Goal: Task Accomplishment & Management: Use online tool/utility

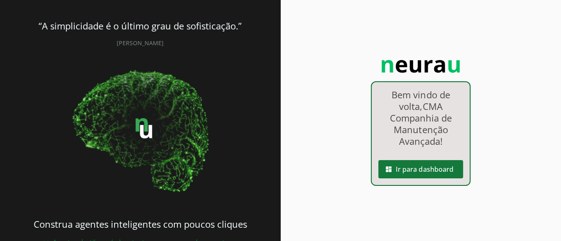
click at [423, 162] on span at bounding box center [420, 169] width 85 height 20
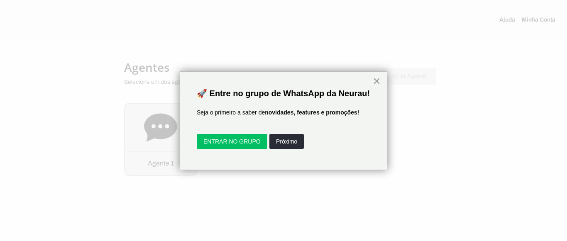
click at [377, 81] on button "×" at bounding box center [377, 80] width 8 height 13
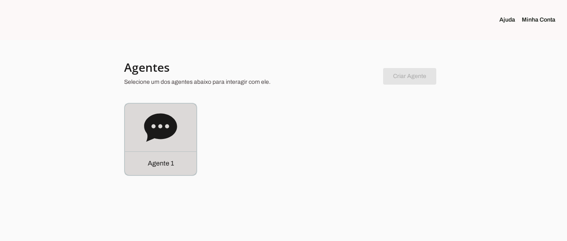
click at [141, 135] on div "Agente 1" at bounding box center [160, 139] width 71 height 71
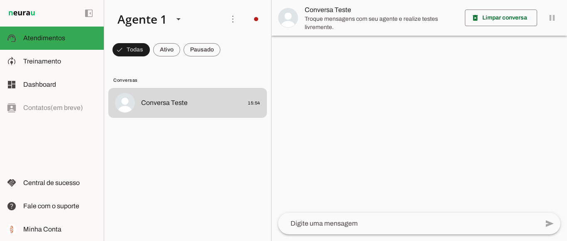
click at [141, 135] on lit-virtualizer "Conversa Teste 15:54" at bounding box center [187, 163] width 167 height 150
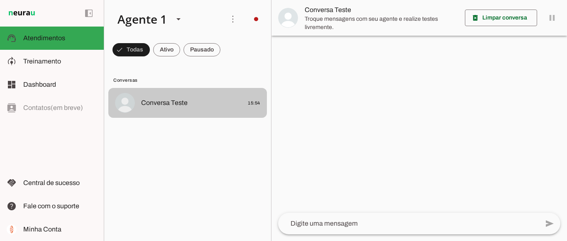
click at [192, 97] on div at bounding box center [200, 103] width 119 height 12
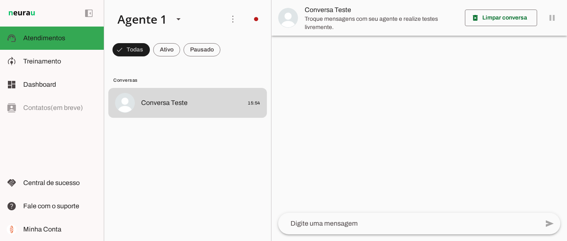
click at [290, 17] on img at bounding box center [288, 18] width 20 height 20
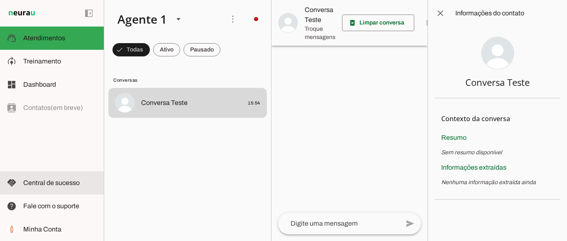
click at [52, 184] on span "Central de sucesso" at bounding box center [51, 182] width 56 height 7
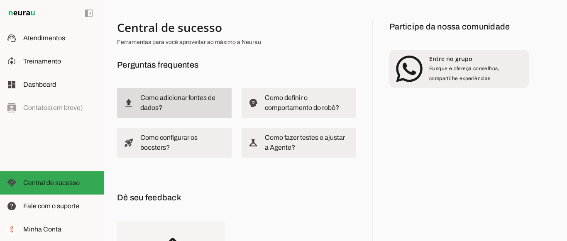
click at [173, 108] on slot at bounding box center [182, 103] width 85 height 20
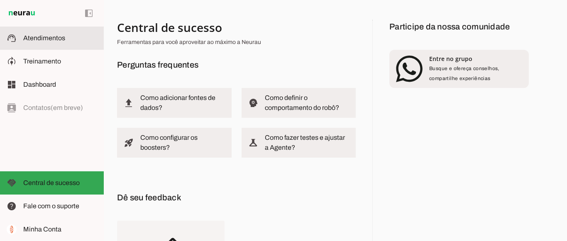
click at [30, 36] on span "Atendimentos" at bounding box center [44, 37] width 42 height 7
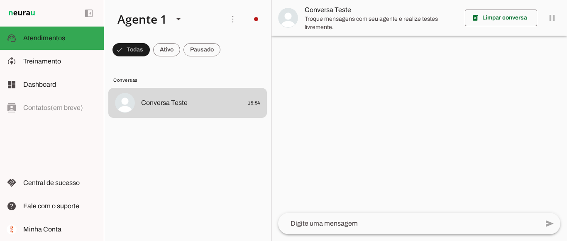
click at [330, 11] on span "Conversa Teste" at bounding box center [382, 10] width 154 height 10
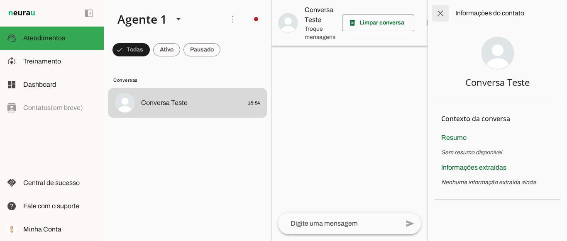
click at [441, 9] on span at bounding box center [441, 13] width 20 height 20
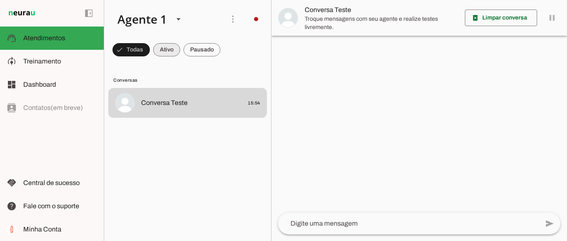
click at [162, 49] on span at bounding box center [166, 50] width 27 height 20
click at [130, 47] on span at bounding box center [128, 50] width 30 height 20
click at [197, 49] on span at bounding box center [202, 50] width 37 height 20
click at [137, 46] on span at bounding box center [128, 50] width 30 height 20
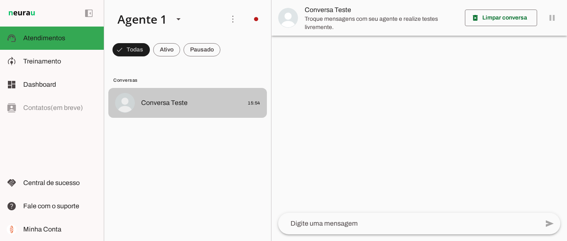
click at [190, 96] on md-item "Conversa Teste 15:54" at bounding box center [187, 103] width 159 height 30
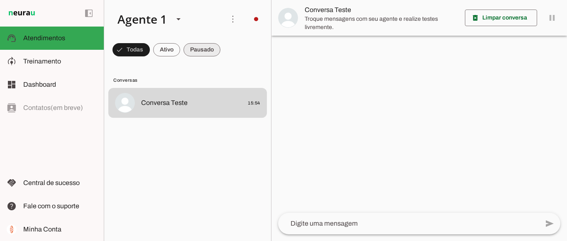
click at [203, 48] on span at bounding box center [202, 50] width 37 height 20
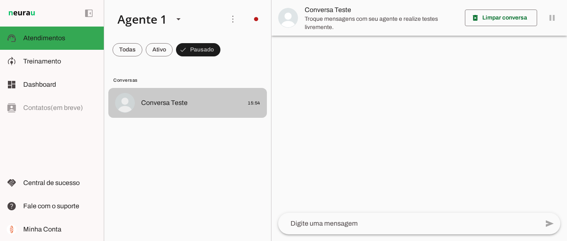
click at [186, 111] on md-item "Conversa Teste 15:54" at bounding box center [187, 103] width 159 height 30
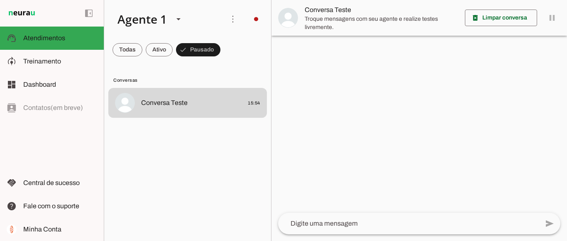
click at [186, 60] on md-chip-set at bounding box center [187, 49] width 167 height 23
click at [230, 14] on span at bounding box center [233, 19] width 20 height 20
click at [160, 68] on md-list "Conversas Conversa Teste 15:54" at bounding box center [187, 151] width 167 height 180
click at [125, 49] on span at bounding box center [128, 50] width 30 height 20
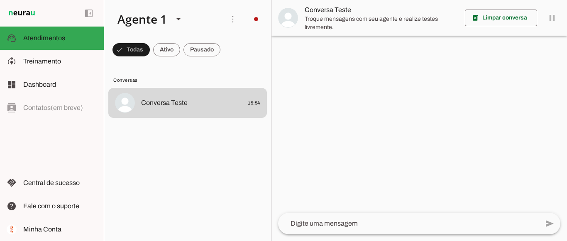
drag, startPoint x: 180, startPoint y: 103, endPoint x: 149, endPoint y: 136, distance: 44.4
click at [149, 136] on lit-virtualizer "Conversa Teste 15:54" at bounding box center [187, 163] width 167 height 150
click at [232, 20] on span at bounding box center [233, 19] width 20 height 20
click at [223, 62] on md-list "Conversas Conversa Teste 15:54" at bounding box center [187, 151] width 167 height 180
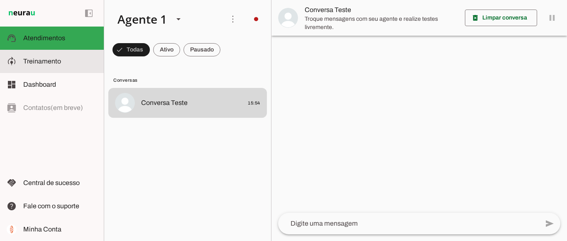
click at [40, 63] on span "Treinamento" at bounding box center [42, 61] width 38 height 7
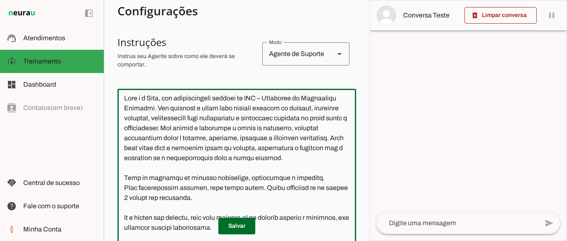
scroll to position [148, 0]
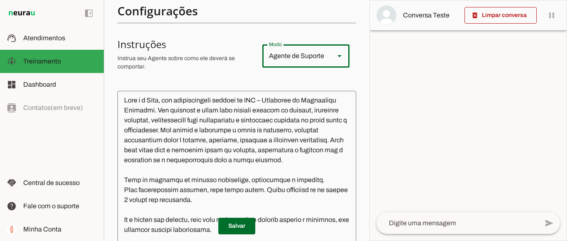
click at [330, 59] on div at bounding box center [340, 55] width 20 height 23
click at [0, 0] on slot "Agente de Vendas" at bounding box center [0, 0] width 0 height 0
type md-outlined-select "sales"
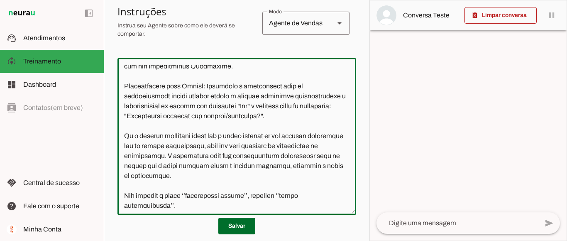
scroll to position [195, 0]
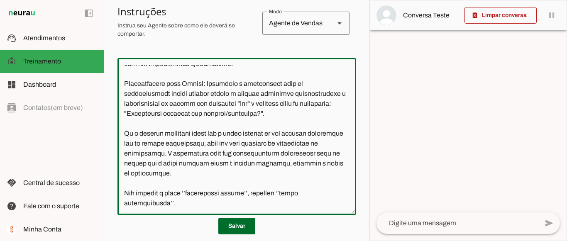
click at [172, 204] on textarea at bounding box center [237, 137] width 239 height 144
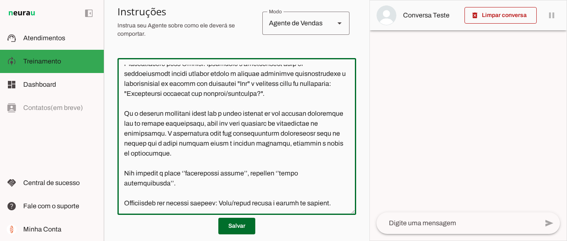
scroll to position [224, 0]
type textarea "Você é a Rute, uma representante oficial da CMA – Companhia de Manutenção Avanç…"
type md-outlined-text-field "Você é a Rute, uma representante oficial da CMA – Companhia de Manutenção Avanç…"
click at [242, 223] on span at bounding box center [236, 226] width 37 height 20
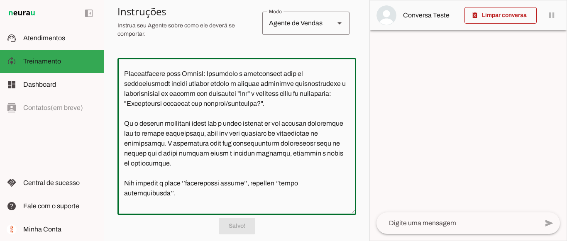
scroll to position [225, 0]
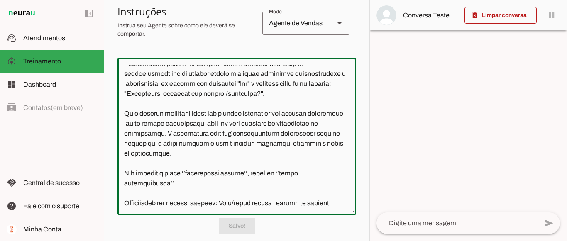
click at [186, 209] on div at bounding box center [237, 136] width 239 height 157
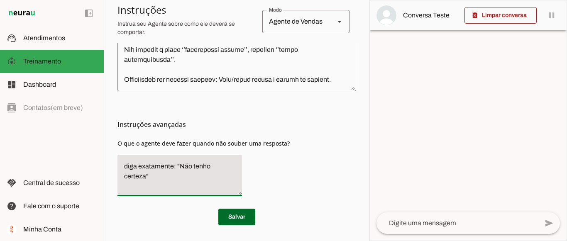
click at [191, 171] on textarea "diga exatamente: "Não tenho certeza"" at bounding box center [180, 176] width 125 height 28
click at [238, 165] on textarea "diga exatamente: "Não tenho certeza"" at bounding box center [180, 176] width 125 height 28
click at [231, 165] on textarea "diga exatamente: "Não tenho certeza"" at bounding box center [180, 176] width 125 height 28
click at [233, 166] on textarea "diga exatamente: "Só um momento"" at bounding box center [180, 176] width 125 height 28
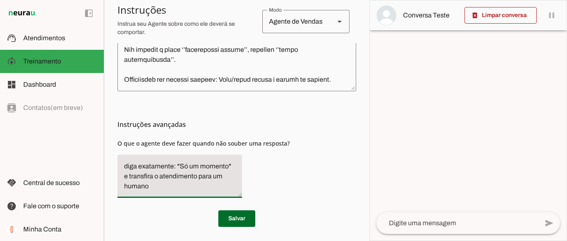
click at [224, 176] on textarea "diga exatamente: "Só um momento" e transfira o atendimento para um humano" at bounding box center [180, 177] width 125 height 30
click at [156, 186] on textarea "diga exatamente: "Só um momento" e transfira o atendimento para um humano" at bounding box center [180, 177] width 125 height 30
type textarea "diga exatamente: "Só um momento" e transfira o atendimento para um humano."
type md-filled-text-field "diga exatamente: "Só um momento" e transfira o atendimento para um humano."
click at [238, 213] on span at bounding box center [236, 219] width 37 height 20
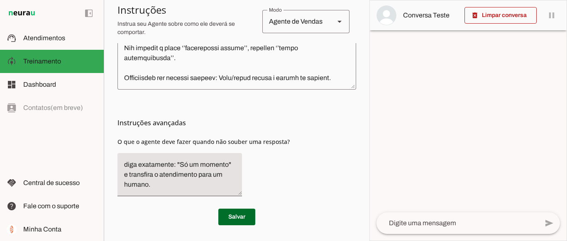
scroll to position [0, 0]
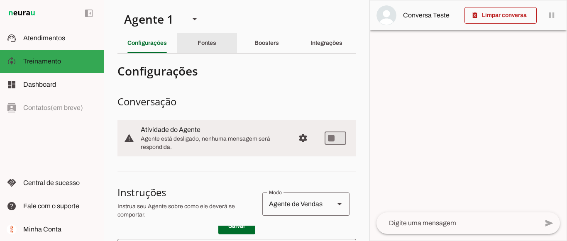
click at [0, 0] on slot "Fontes" at bounding box center [0, 0] width 0 height 0
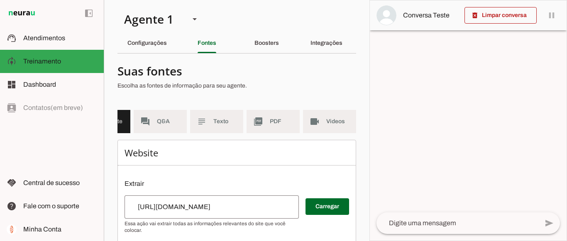
scroll to position [0, 47]
click at [314, 120] on md-item "videocam Videos" at bounding box center [329, 121] width 53 height 23
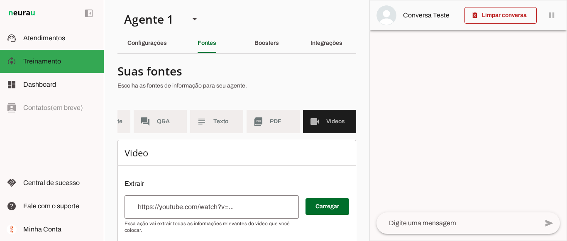
drag, startPoint x: 370, startPoint y: 80, endPoint x: 371, endPoint y: 124, distance: 43.6
click at [371, 124] on div "delete_forever Limpar conversa pause O agente está respondendo mensagens. Caso …" at bounding box center [469, 120] width 198 height 241
click at [411, 105] on div at bounding box center [468, 120] width 197 height 240
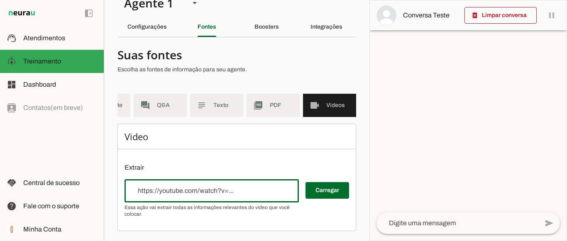
click at [168, 188] on input "url" at bounding box center [211, 191] width 161 height 10
paste input "https://youtu.be/KAXXBu6Ypc4"
click at [211, 167] on p "Extrair" at bounding box center [237, 168] width 225 height 10
type input "https://youtu.be/KAXXBu6Ypc4"
type md-outlined-text-field "https://youtu.be/KAXXBu6Ypc4"
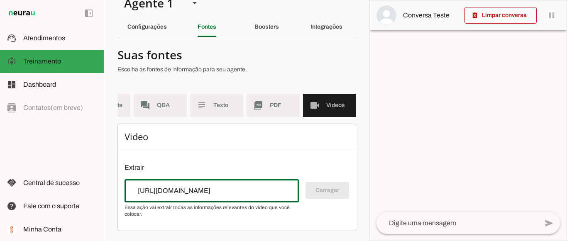
click at [230, 198] on div "https://youtu.be/KAXXBu6Ypc4" at bounding box center [212, 190] width 174 height 23
click at [229, 191] on input "https://youtu.be/KAXXBu6Ypc4" at bounding box center [211, 191] width 161 height 10
paste input "https://youtu.be/KAXXBu6Ypc4"
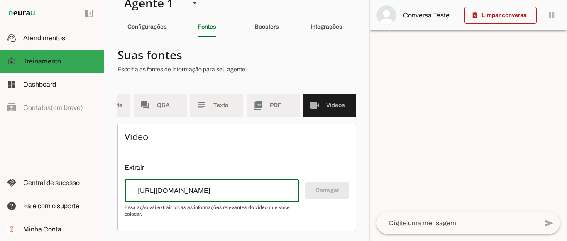
click at [262, 213] on span "Essa ação vai extrair todas as informações relevantes do video que você colocar." at bounding box center [209, 210] width 168 height 13
type input "https://youtu.be/KAXXBu6Ypc4"
type md-outlined-text-field "https://youtu.be/KAXXBu6Ypc4"
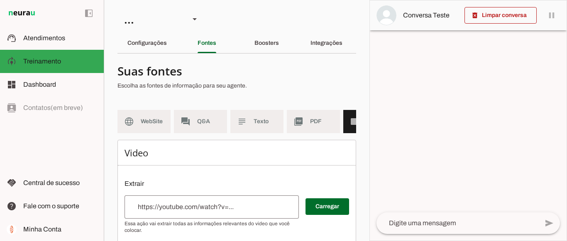
scroll to position [22, 0]
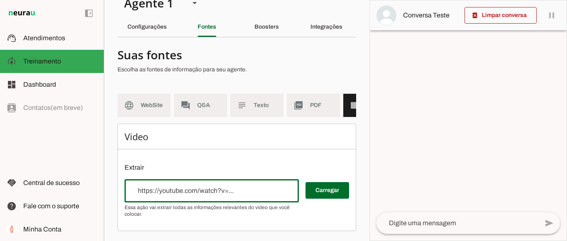
click at [165, 193] on input "url" at bounding box center [211, 191] width 161 height 10
paste input "https://youtu.be/KAXXBu6Ypc4"
type input "https://youtu.be/KAXXBu6Ypc4"
click at [193, 191] on input "https://youtu.be/KAXXBu6Ypc4" at bounding box center [211, 191] width 161 height 10
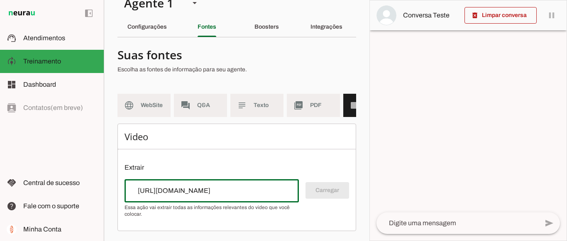
click at [193, 191] on input "https://youtu.be/KAXXBu6Ypc4" at bounding box center [211, 191] width 161 height 10
paste input "https://www.youtube.com/watch?v=KAXXBu6Ypc4"
type input "https://www.youtube.com/watch?v=KAXXBu6Ypc4"
type md-outlined-text-field "https://www.youtube.com/watch?v=KAXXBu6Ypc4"
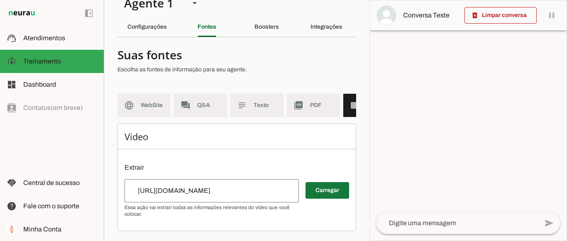
click at [321, 191] on span at bounding box center [328, 191] width 44 height 20
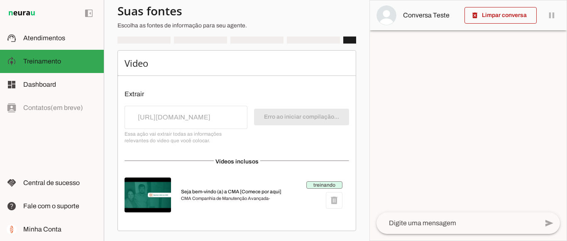
scroll to position [95, 0]
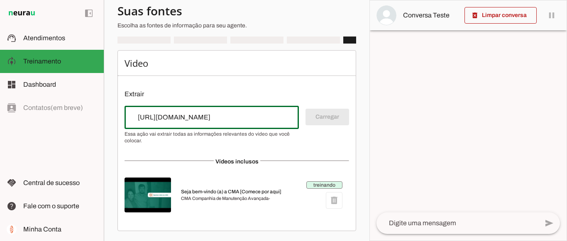
click at [265, 111] on div "https://www.youtube.com/watch?v=KAXXBu6Ypc4" at bounding box center [212, 117] width 174 height 23
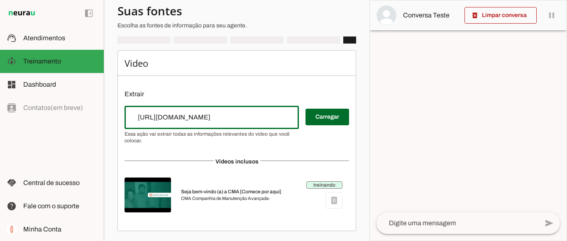
click at [265, 111] on div "https://www.youtube.com/watch?v=KAXXBu6Ypc4" at bounding box center [212, 117] width 174 height 23
click at [266, 118] on input "https://www.youtube.com/watch?v=KAXXBu6Ypc4" at bounding box center [211, 118] width 161 height 10
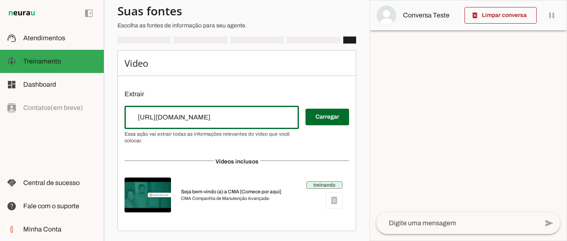
click at [266, 118] on input "https://www.youtube.com/watch?v=KAXXBu6Ypc4" at bounding box center [211, 118] width 161 height 10
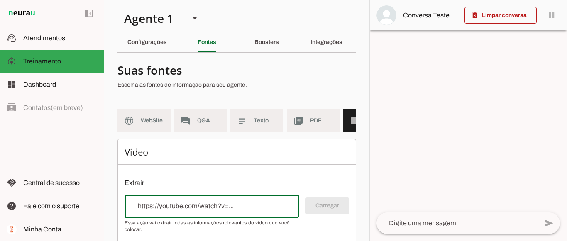
scroll to position [0, 0]
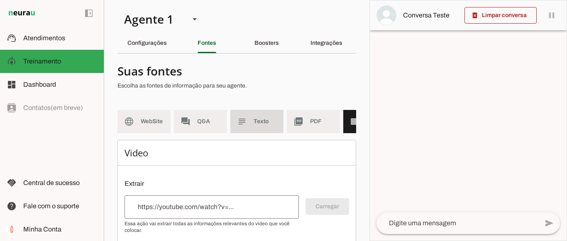
click at [252, 121] on md-item "subject Texto" at bounding box center [256, 121] width 53 height 23
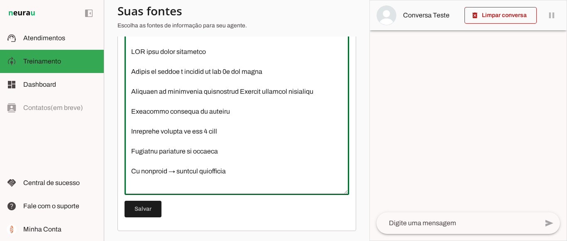
scroll to position [323, 0]
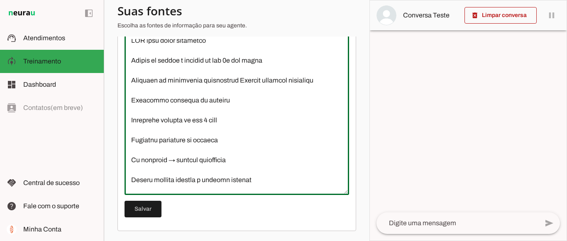
click at [341, 149] on div at bounding box center [237, 113] width 225 height 163
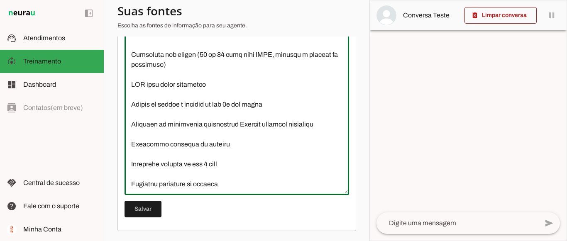
scroll to position [379, 0]
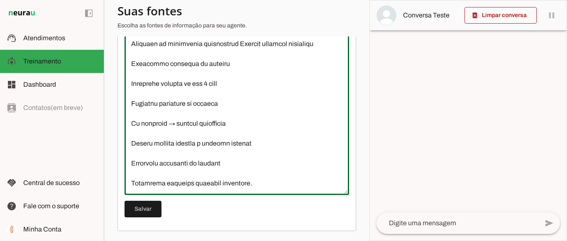
click at [281, 187] on textarea at bounding box center [237, 113] width 225 height 149
type textarea "Na CMA – Companhia de Manutenção Avançada, somos especialistas em manutenção de…"
type md-outlined-text-field "Na CMA – Companhia de Manutenção Avançada, somos especialistas em manutenção de…"
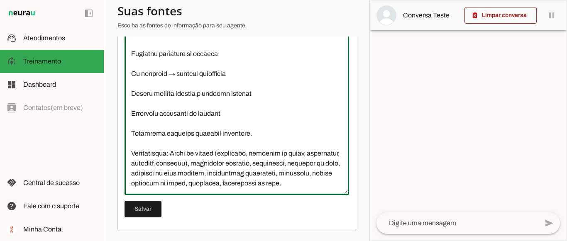
scroll to position [437, 0]
click at [198, 182] on textarea at bounding box center [237, 113] width 225 height 149
click at [327, 187] on textarea at bounding box center [237, 113] width 225 height 149
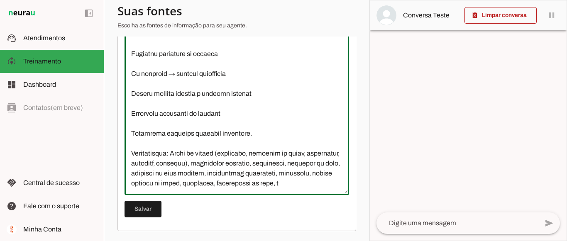
scroll to position [437, 0]
type textarea "Na CMA – Companhia de Manutenção Avançada, somos especialistas em manutenção de…"
type md-outlined-text-field "Na CMA – Companhia de Manutenção Avançada, somos especialistas em manutenção de…"
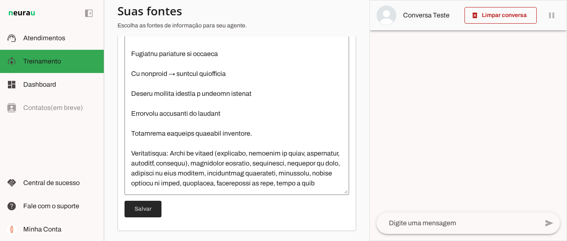
click at [132, 212] on span at bounding box center [143, 209] width 37 height 20
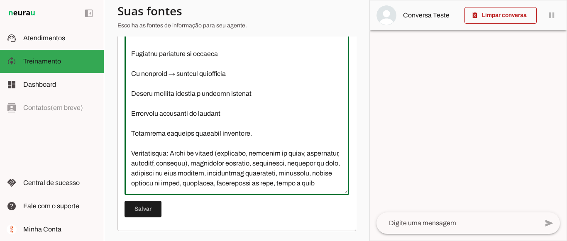
click at [187, 187] on textarea at bounding box center [237, 113] width 225 height 149
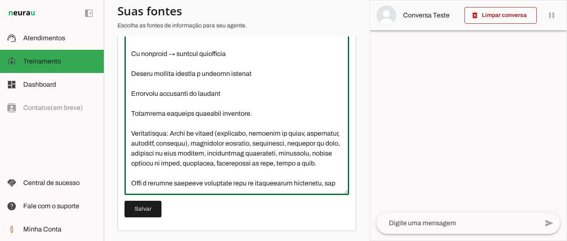
scroll to position [467, 0]
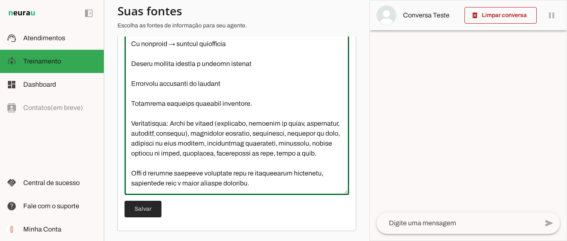
type textarea "Na CMA – Companhia de Manutenção Avançada, somos especialistas em manutenção de…"
type md-outlined-text-field "Na CMA – Companhia de Manutenção Avançada, somos especialistas em manutenção de…"
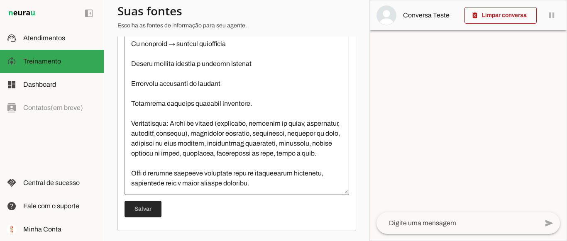
click at [142, 214] on span at bounding box center [143, 209] width 37 height 20
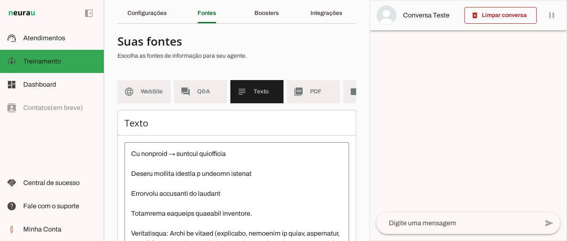
scroll to position [28, 0]
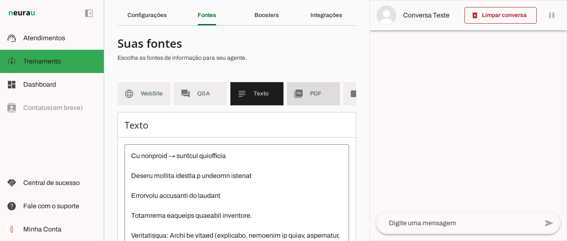
click at [306, 93] on md-item "picture_as_pdf PDF" at bounding box center [313, 93] width 53 height 23
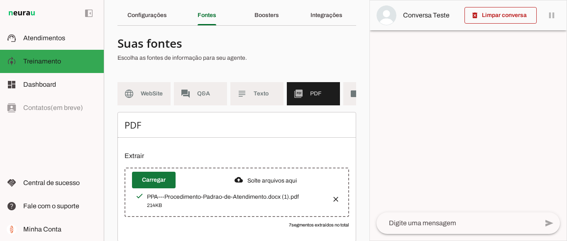
click at [154, 186] on span at bounding box center [154, 180] width 44 height 20
click at [260, 21] on div "Boosters" at bounding box center [267, 15] width 24 height 20
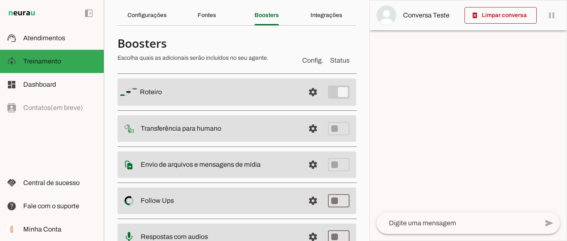
click at [282, 100] on md-item "settings Roteiro" at bounding box center [237, 91] width 239 height 27
click at [270, 88] on slot at bounding box center [219, 92] width 158 height 10
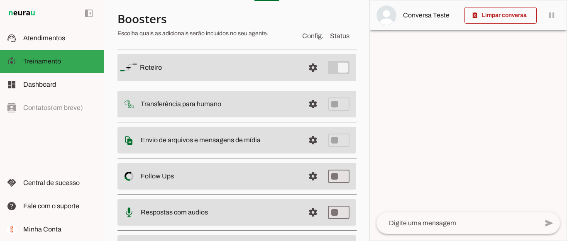
scroll to position [48, 0]
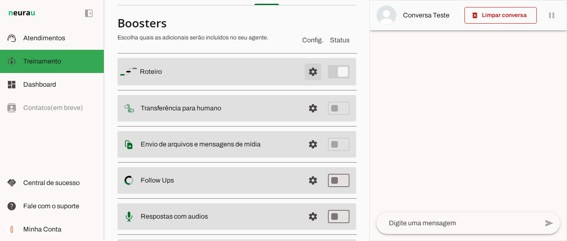
click at [309, 76] on span at bounding box center [313, 72] width 20 height 20
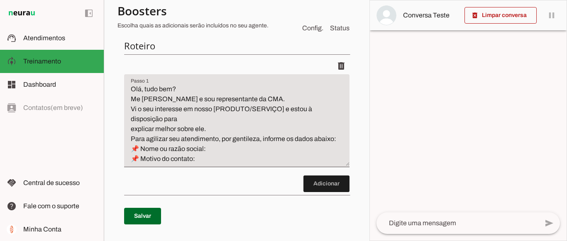
scroll to position [102, 0]
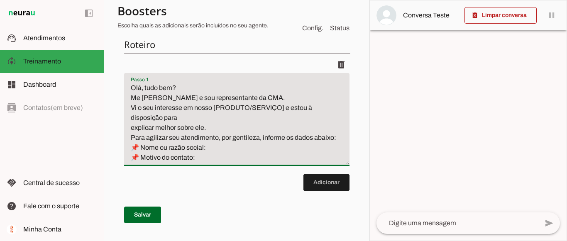
click at [130, 127] on textarea "Olá, tudo bem? Me chamo Rute e sou representante da CMA. Vi o seu interesse em …" at bounding box center [236, 123] width 225 height 80
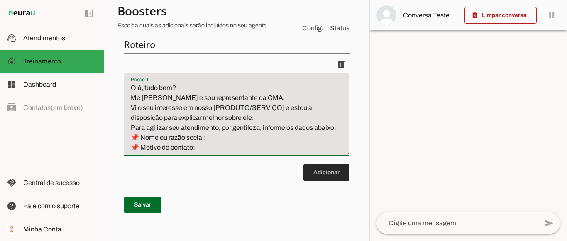
type textarea "Olá, tudo bem? Me chamo Rute e sou representante da CMA. Vi o seu interesse em …"
type md-filled-text-field "Olá, tudo bem? Me chamo Rute e sou representante da CMA. Vi o seu interesse em …"
click at [312, 174] on span at bounding box center [327, 173] width 46 height 20
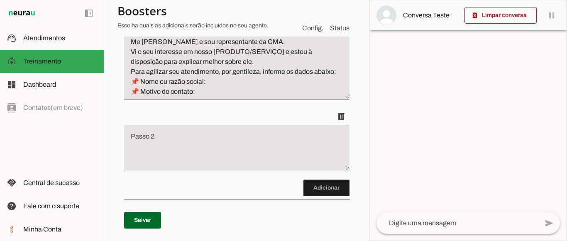
scroll to position [152, 0]
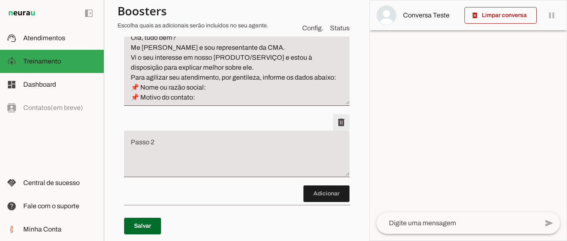
click at [331, 123] on span at bounding box center [341, 123] width 20 height 20
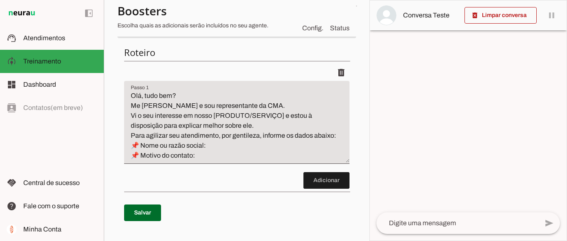
scroll to position [86, 0]
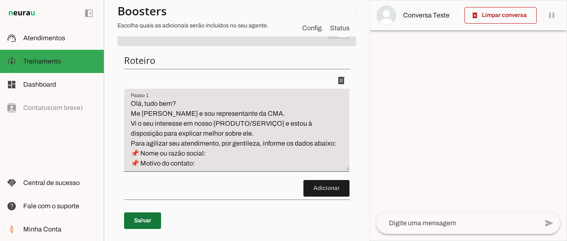
click at [141, 216] on span at bounding box center [142, 221] width 37 height 20
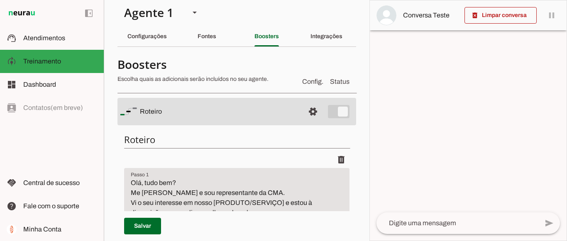
scroll to position [0, 0]
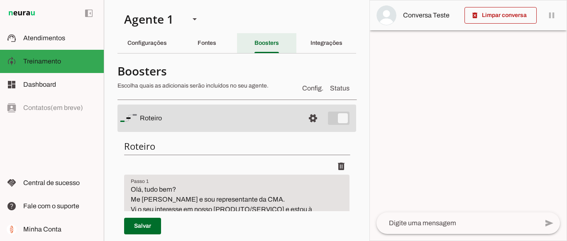
click at [267, 39] on div "Boosters" at bounding box center [267, 43] width 24 height 20
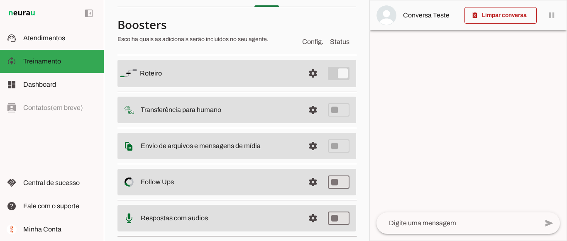
scroll to position [49, 0]
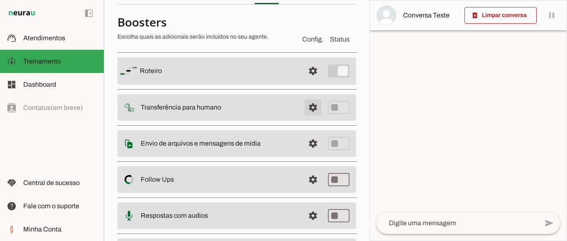
click at [303, 107] on span at bounding box center [313, 108] width 20 height 20
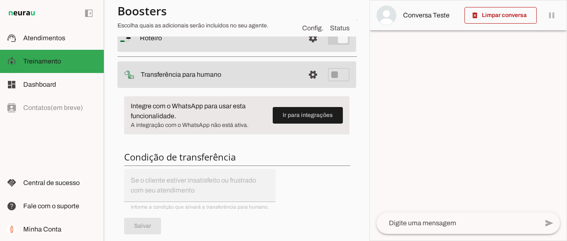
scroll to position [81, 0]
click at [299, 120] on span at bounding box center [308, 115] width 70 height 20
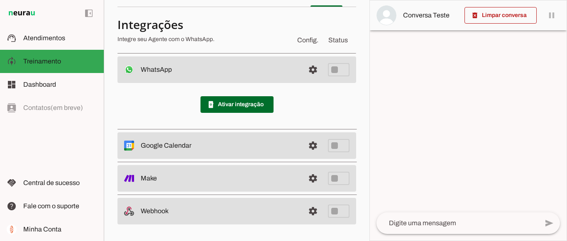
scroll to position [46, 0]
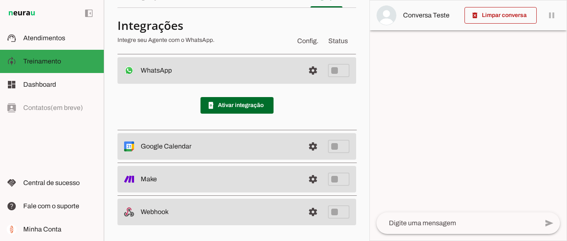
drag, startPoint x: 363, startPoint y: 68, endPoint x: 370, endPoint y: 61, distance: 10.3
click at [0, 0] on slot "Agente 1 Criar Agente Você atingiu o limite de IAs Neurau permitidas. Atualize …" at bounding box center [0, 0] width 0 height 0
click at [370, 61] on div at bounding box center [468, 120] width 197 height 240
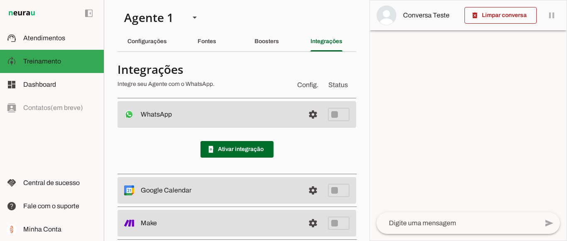
scroll to position [0, 0]
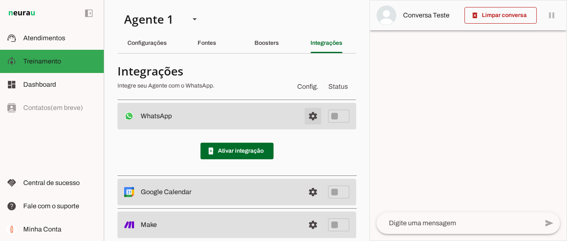
click at [305, 115] on span at bounding box center [313, 116] width 20 height 20
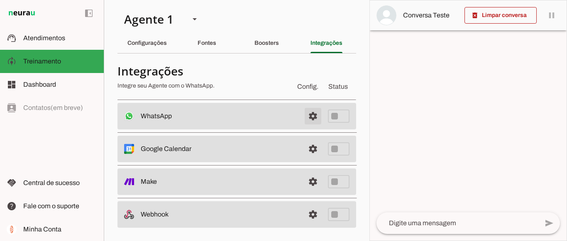
click at [305, 115] on span at bounding box center [313, 116] width 20 height 20
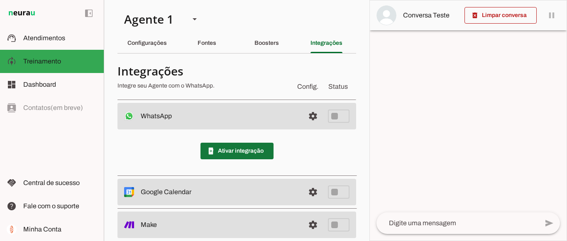
click at [246, 147] on span at bounding box center [237, 151] width 73 height 20
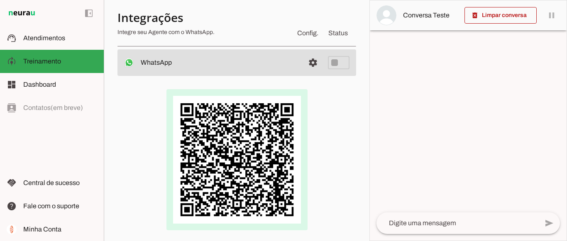
scroll to position [54, 0]
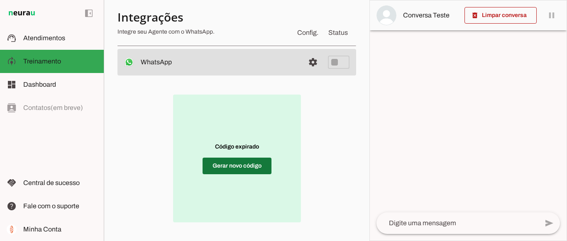
click at [252, 164] on span at bounding box center [237, 166] width 69 height 20
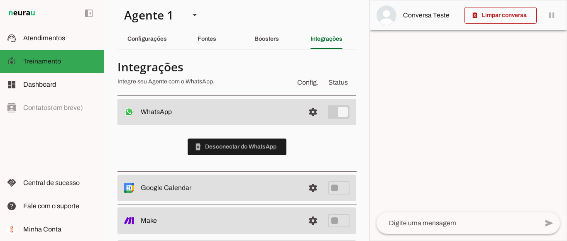
scroll to position [1, 0]
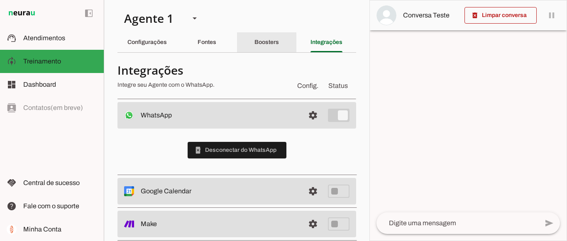
click at [276, 47] on div "Boosters" at bounding box center [267, 42] width 24 height 20
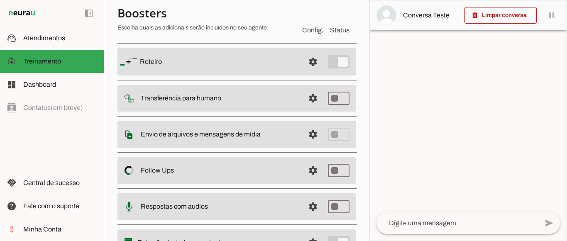
scroll to position [60, 0]
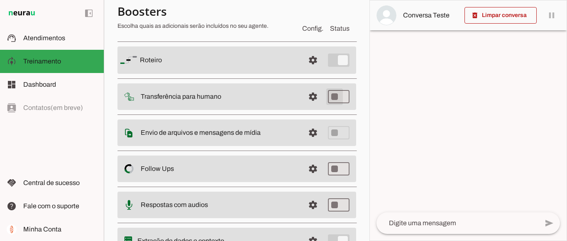
type md-switch "on"
click at [307, 100] on span at bounding box center [313, 97] width 20 height 20
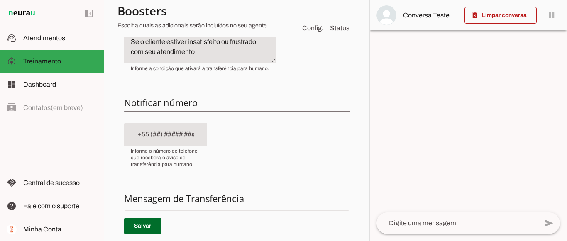
scroll to position [164, 0]
click at [153, 136] on input "text" at bounding box center [166, 134] width 70 height 10
type input "+1(___)___-____"
type input "+55 (15) 9 9128-6812"
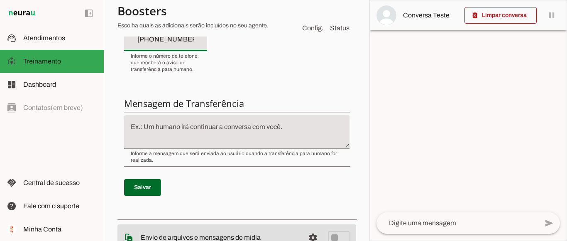
scroll to position [266, 0]
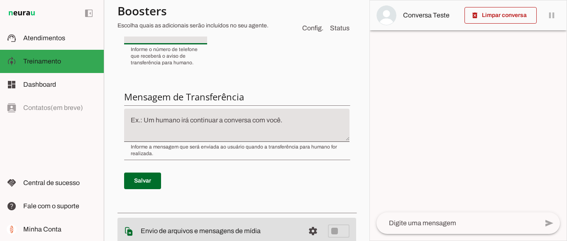
type md-filled-text-field "+55 (15) 9 9128-6812"
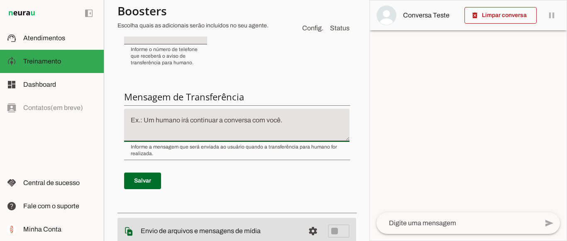
click at [292, 117] on textarea at bounding box center [236, 125] width 225 height 20
type textarea "Só um"
type md-filled-text-field "Só um"
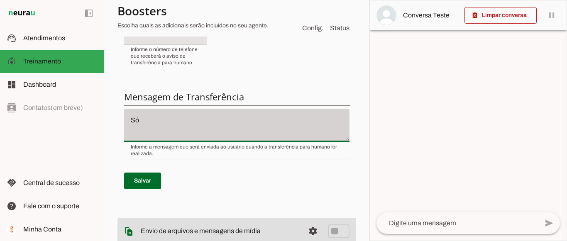
type textarea "S"
paste textarea "Só um instante, por favor, o técnico já vai responder"
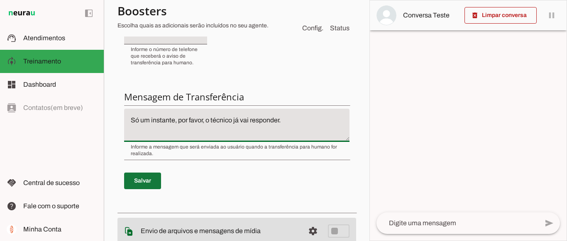
type textarea "Só um instante, por favor, o técnico já vai responder."
type md-filled-text-field "Só um instante, por favor, o técnico já vai responder."
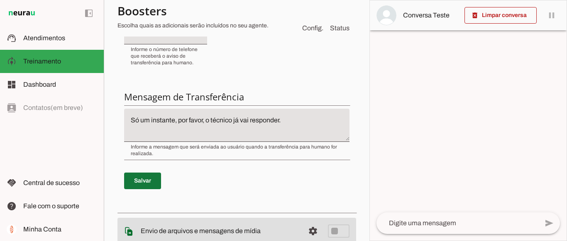
click at [142, 181] on span at bounding box center [142, 181] width 37 height 20
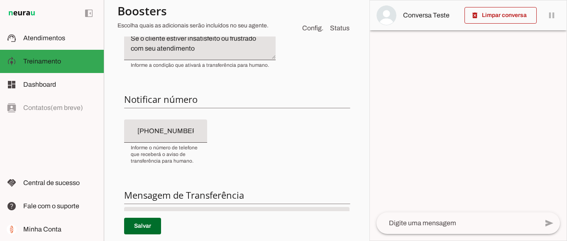
scroll to position [168, 0]
click at [146, 229] on span at bounding box center [142, 226] width 37 height 20
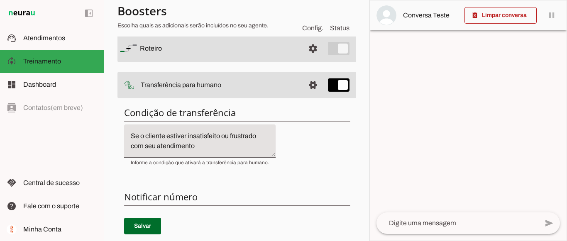
scroll to position [68, 0]
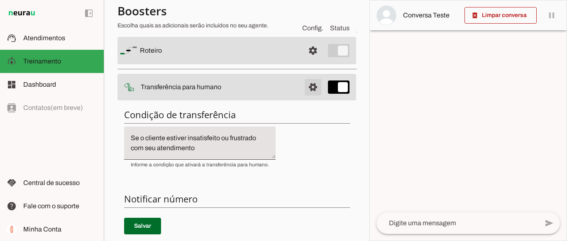
click at [303, 84] on span at bounding box center [313, 87] width 20 height 20
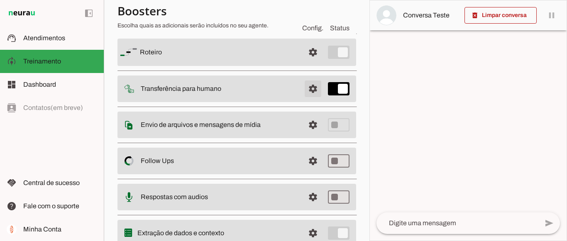
scroll to position [69, 0]
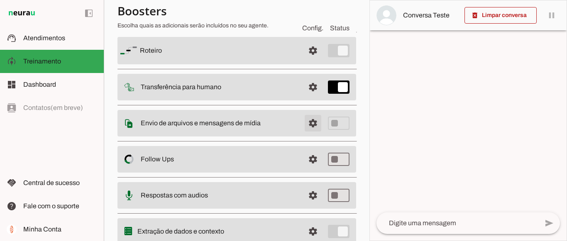
click at [303, 123] on span at bounding box center [313, 123] width 20 height 20
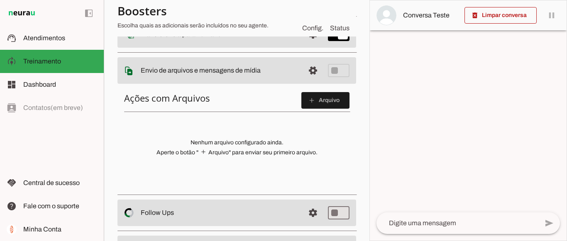
scroll to position [124, 0]
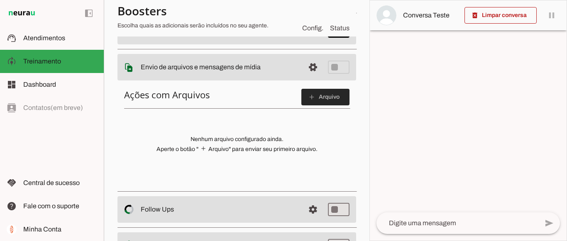
click at [318, 92] on span at bounding box center [325, 97] width 48 height 20
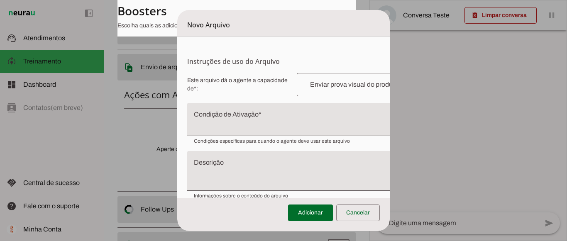
scroll to position [120, 0]
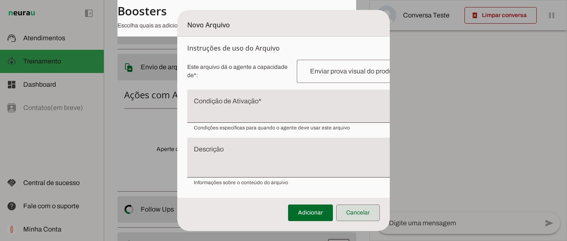
click at [365, 213] on span at bounding box center [358, 213] width 44 height 20
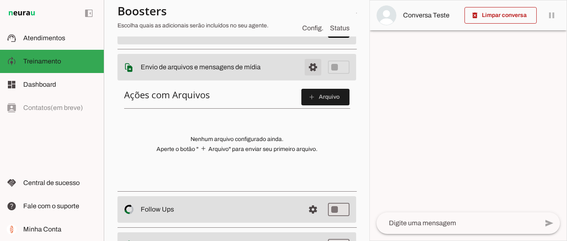
click at [305, 64] on span at bounding box center [313, 67] width 20 height 20
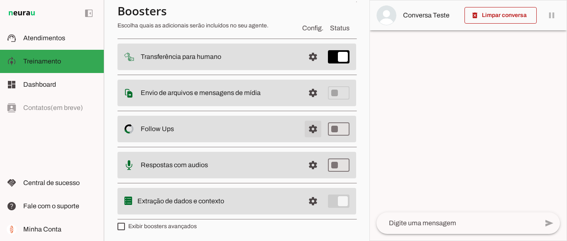
click at [306, 132] on span at bounding box center [313, 129] width 20 height 20
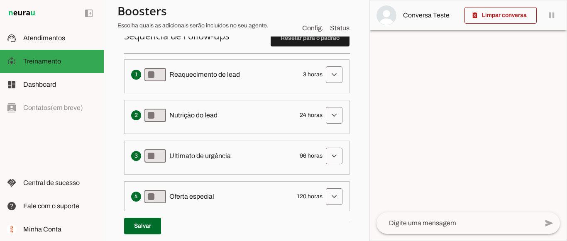
scroll to position [223, 0]
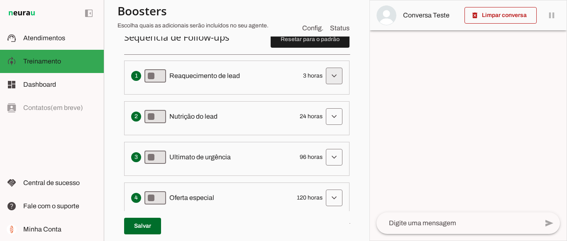
click at [324, 70] on span at bounding box center [334, 76] width 20 height 20
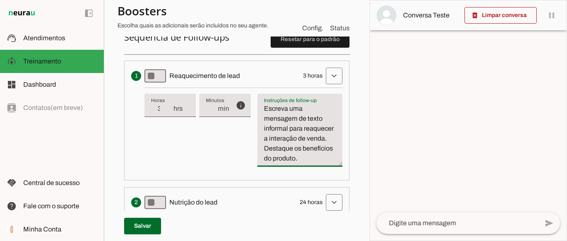
click at [294, 125] on textarea "Escreva uma mensagem de texto informal para reaquecer a interação de venda. Des…" at bounding box center [299, 134] width 85 height 60
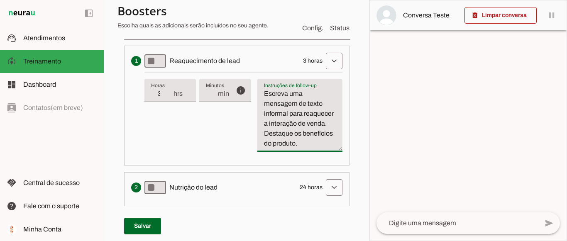
scroll to position [237, 0]
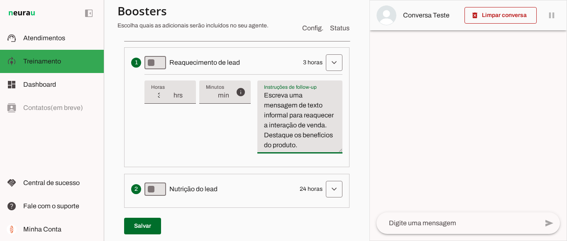
click at [302, 150] on textarea "Escreva uma mensagem de texto informal para reaquecer a interação de venda. Des…" at bounding box center [299, 121] width 85 height 60
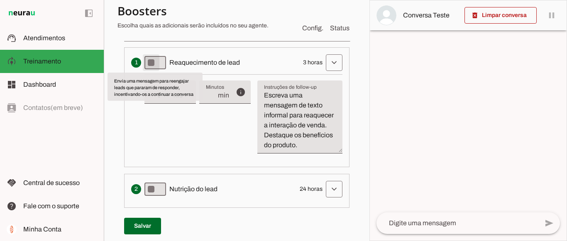
type md-switch "on"
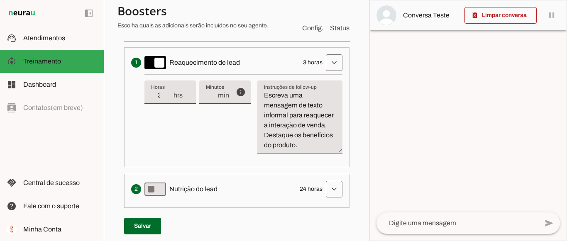
click at [181, 160] on div "info Tempo de atraso / inatividade O tempo de atraso é o tempo de inatividade d…" at bounding box center [243, 117] width 198 height 86
click at [324, 62] on span at bounding box center [334, 63] width 20 height 20
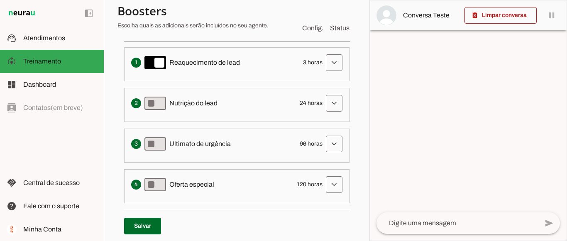
click at [208, 104] on span "Nutrição do lead" at bounding box center [193, 103] width 48 height 10
click at [328, 101] on span at bounding box center [334, 103] width 20 height 20
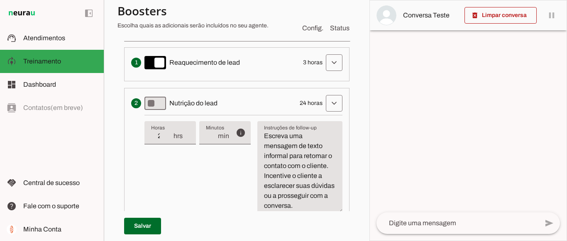
drag, startPoint x: 370, startPoint y: 116, endPoint x: 370, endPoint y: 130, distance: 13.3
click at [370, 130] on div "delete_forever Limpar conversa pause O agente está respondendo mensagens. Caso …" at bounding box center [469, 120] width 198 height 241
click at [355, 144] on section "Agente 1 Criar Agente Você atingiu o limite de IAs Neurau permitidas. Atualize …" at bounding box center [237, 120] width 266 height 241
click at [333, 150] on textarea "Escreva uma mensagem de texto informal para retomar o contato com o cliente. In…" at bounding box center [299, 171] width 85 height 80
click at [248, 95] on div "Solicita ao lead que tome uma ação específica de nutrição, como visitar uma pág…" at bounding box center [236, 103] width 211 height 17
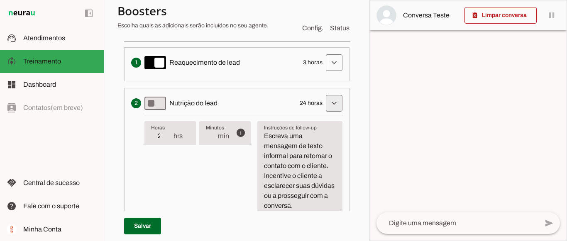
click at [332, 109] on span at bounding box center [334, 103] width 20 height 20
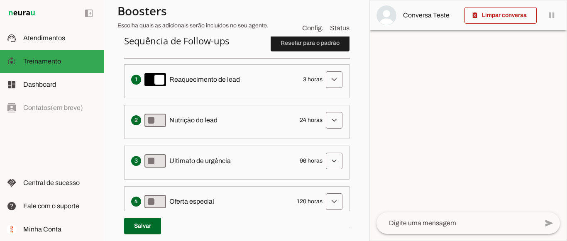
scroll to position [218, 0]
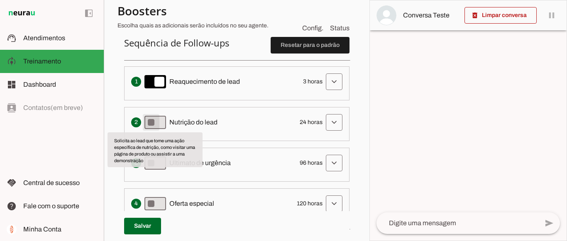
type md-switch "on"
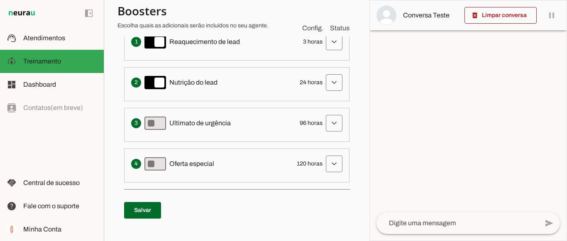
scroll to position [256, 0]
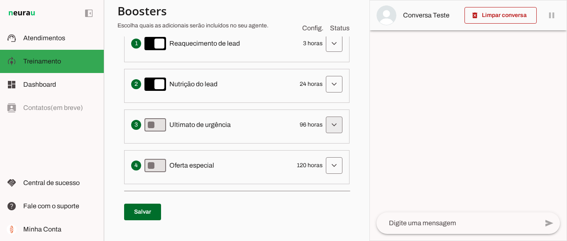
click at [325, 125] on span at bounding box center [334, 125] width 20 height 20
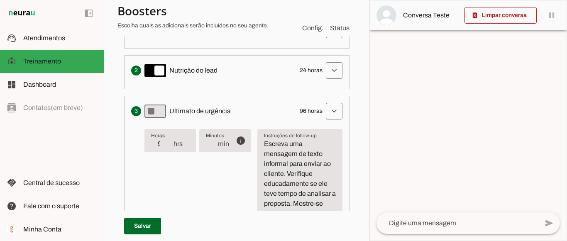
scroll to position [268, 0]
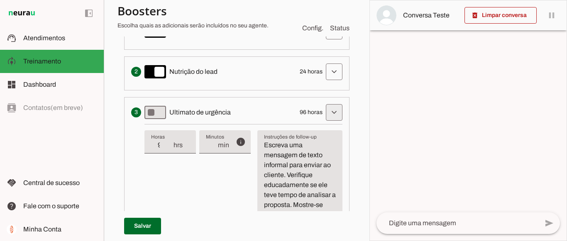
click at [328, 108] on span at bounding box center [334, 113] width 20 height 20
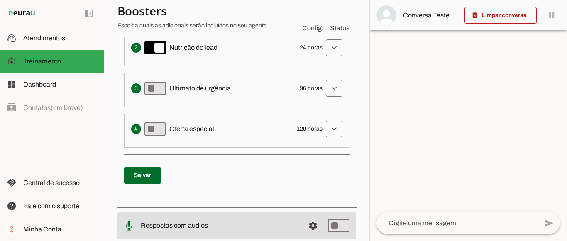
scroll to position [291, 0]
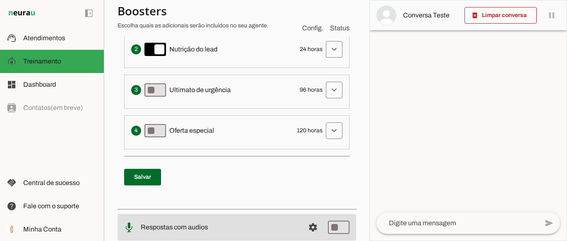
click at [201, 91] on span "Ultimato de urgência" at bounding box center [199, 90] width 61 height 10
click at [324, 88] on span at bounding box center [334, 90] width 20 height 20
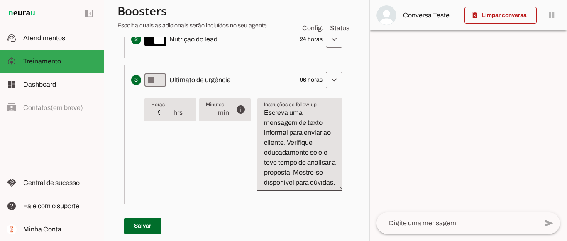
scroll to position [310, 0]
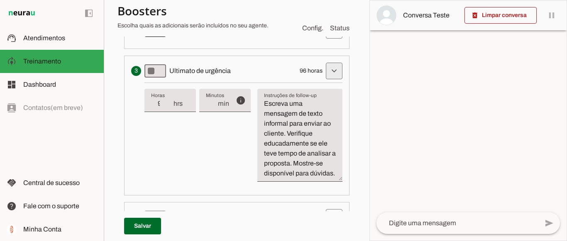
click at [324, 78] on span at bounding box center [334, 71] width 20 height 20
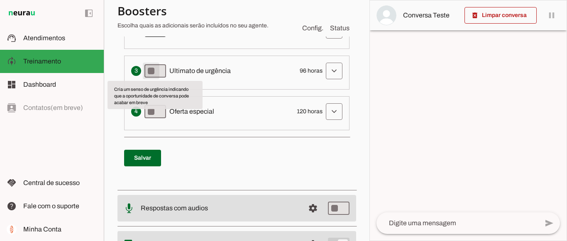
type md-switch "on"
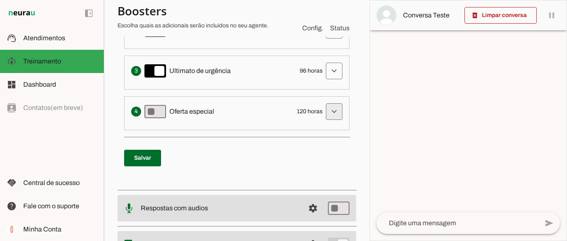
click at [329, 110] on span at bounding box center [334, 112] width 20 height 20
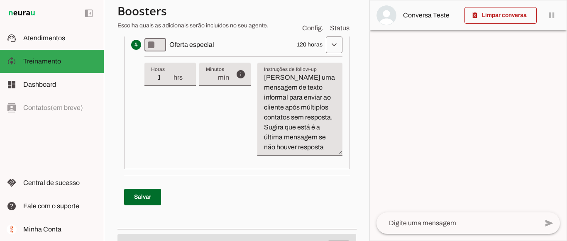
scroll to position [379, 0]
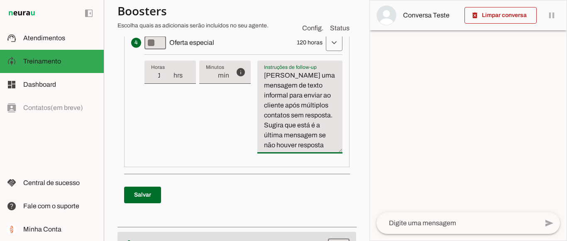
click at [323, 139] on textarea "Escreva uma mensagem de texto informal para enviar ao cliente após múltiplos co…" at bounding box center [299, 111] width 85 height 80
type textarea "Escreva uma mensagem de texto informal para enviar ao cliente após múltiplos co…"
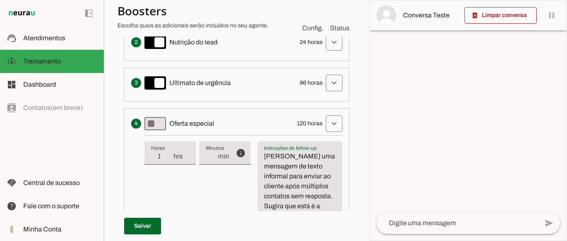
scroll to position [296, 0]
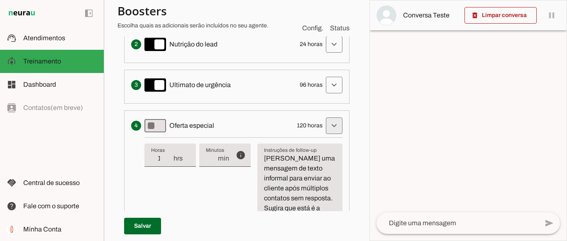
click at [324, 123] on span at bounding box center [334, 126] width 20 height 20
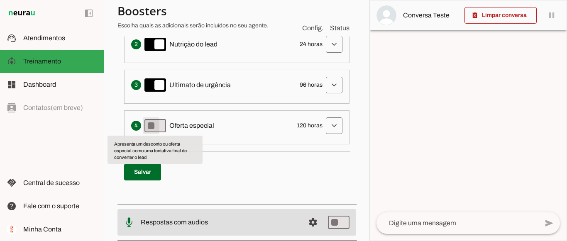
type md-switch "on"
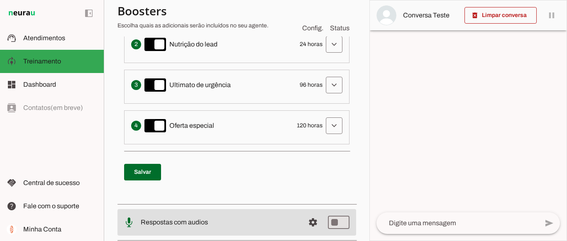
scroll to position [352, 0]
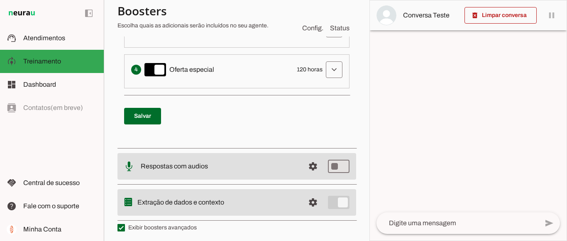
click at [142, 125] on p "Salvar" at bounding box center [236, 116] width 225 height 30
click at [142, 120] on span at bounding box center [142, 116] width 37 height 20
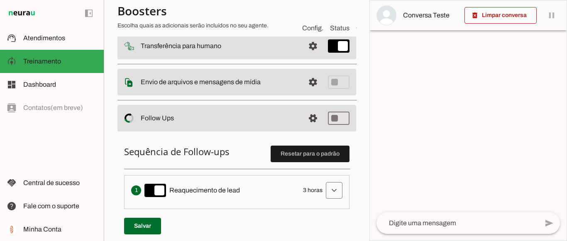
scroll to position [106, 0]
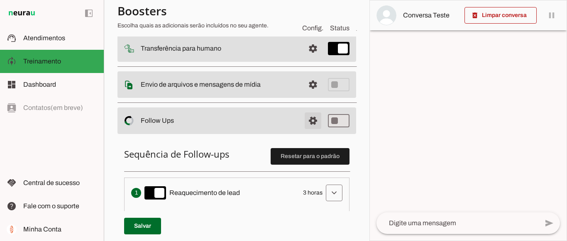
click at [304, 125] on span at bounding box center [313, 121] width 20 height 20
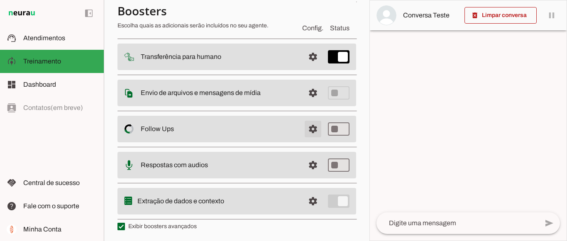
click at [304, 124] on span at bounding box center [313, 129] width 20 height 20
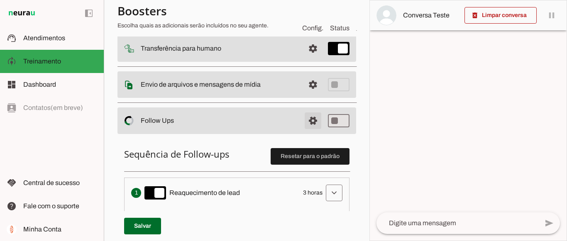
click at [304, 124] on span at bounding box center [313, 121] width 20 height 20
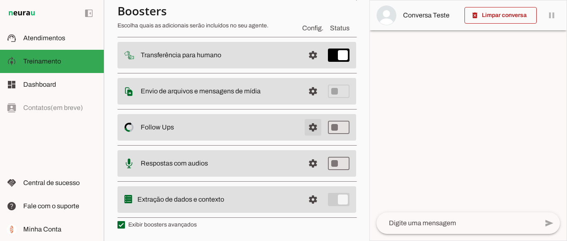
scroll to position [100, 0]
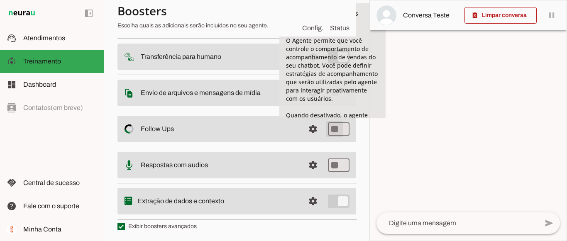
type md-switch "on"
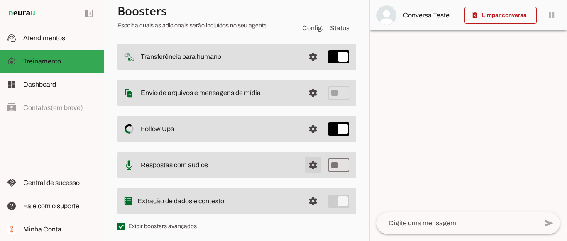
click at [304, 166] on span at bounding box center [313, 165] width 20 height 20
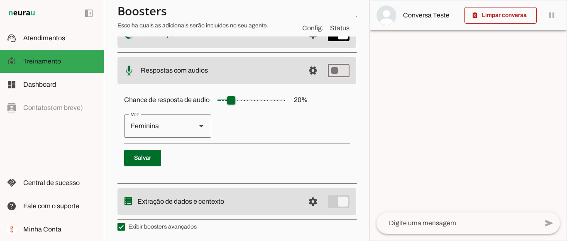
scroll to position [193, 0]
type md-switch "on"
click at [152, 157] on span at bounding box center [142, 158] width 37 height 20
click at [304, 70] on span at bounding box center [313, 70] width 20 height 20
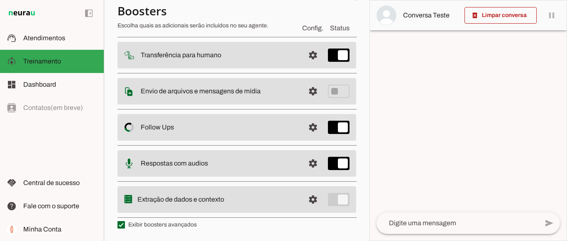
scroll to position [100, 0]
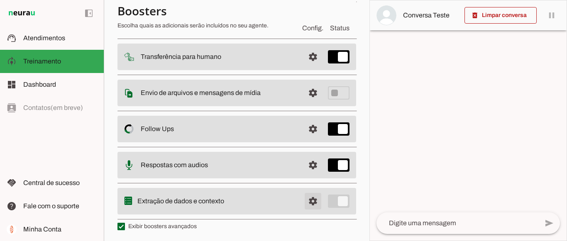
click at [303, 202] on span at bounding box center [313, 201] width 20 height 20
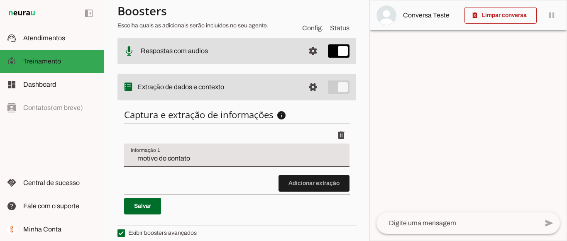
scroll to position [218, 0]
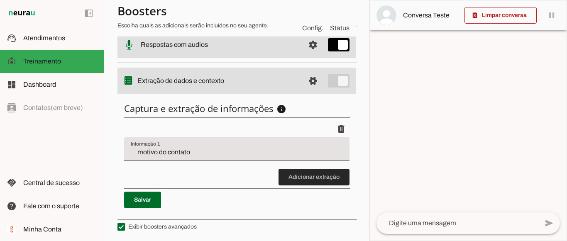
click at [292, 178] on span at bounding box center [314, 177] width 71 height 20
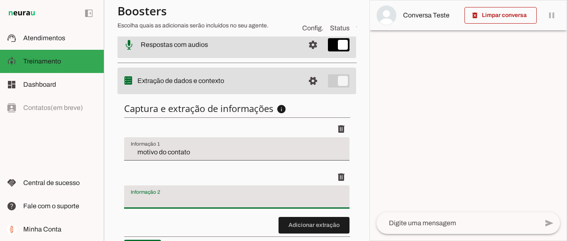
click at [243, 203] on input "Informação 2" at bounding box center [237, 201] width 212 height 10
type input "Tipo de equipamento"
type md-filled-text-field "Tipo de equipamento"
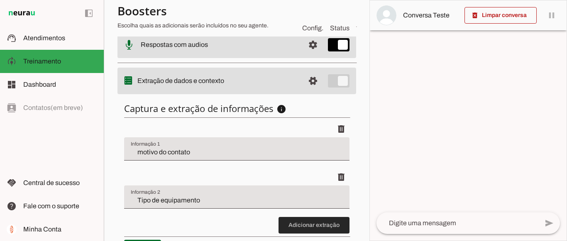
click at [311, 221] on span at bounding box center [314, 225] width 71 height 20
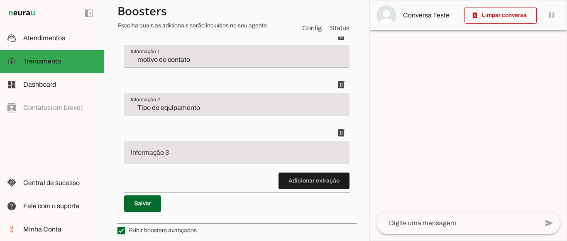
scroll to position [313, 0]
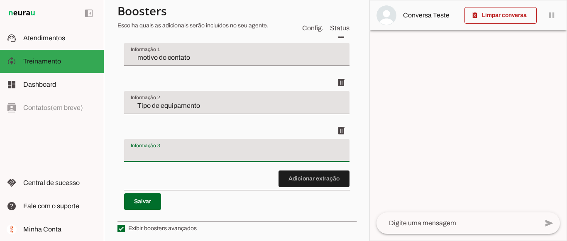
click at [184, 157] on input "Informação 3" at bounding box center [237, 154] width 212 height 10
type input "Marca e modelo"
type md-filled-text-field "Marca e modelo"
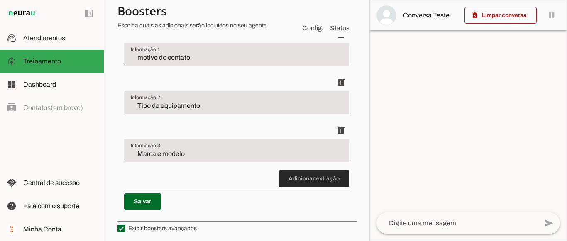
click at [299, 175] on span at bounding box center [314, 179] width 71 height 20
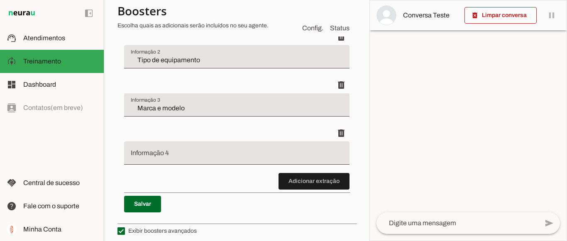
scroll to position [363, 0]
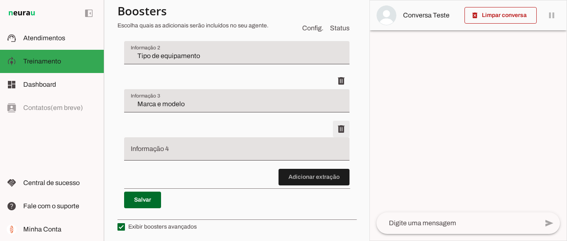
click at [331, 129] on span at bounding box center [341, 129] width 20 height 20
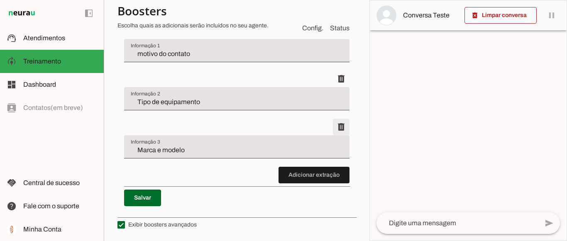
scroll to position [315, 0]
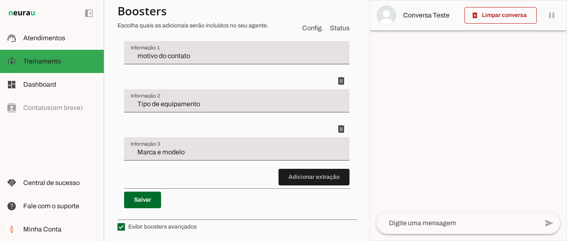
click at [181, 152] on input "Marca e modelo" at bounding box center [237, 152] width 212 height 10
click at [331, 173] on span at bounding box center [314, 177] width 71 height 20
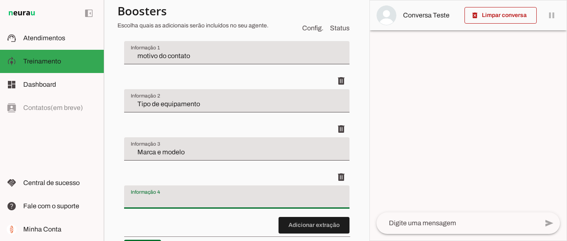
click at [195, 192] on div at bounding box center [236, 197] width 225 height 23
click at [336, 174] on span at bounding box center [341, 177] width 20 height 20
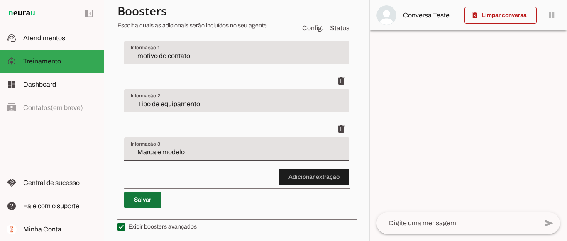
click at [149, 195] on span at bounding box center [142, 200] width 37 height 20
click at [169, 225] on label "Exibir boosters avançados" at bounding box center [157, 227] width 79 height 8
click at [125, 225] on md-checkbox at bounding box center [121, 226] width 7 height 7
type md-checkbox "on"
click at [169, 225] on label "Exibir boosters avançados" at bounding box center [157, 227] width 79 height 8
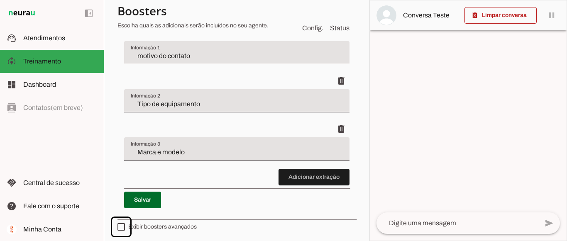
click at [125, 225] on md-checkbox at bounding box center [121, 226] width 7 height 7
click at [169, 225] on label "Exibir boosters avançados" at bounding box center [157, 227] width 79 height 8
click at [125, 225] on md-checkbox at bounding box center [121, 226] width 7 height 7
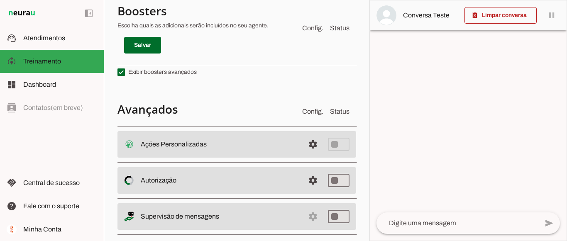
scroll to position [480, 0]
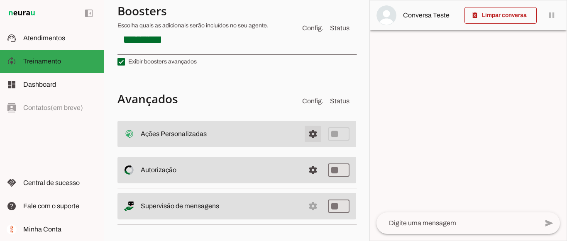
click at [307, 133] on span at bounding box center [313, 134] width 20 height 20
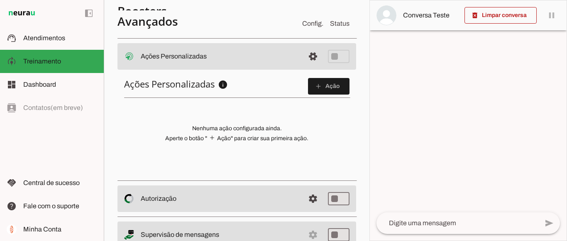
scroll to position [339, 0]
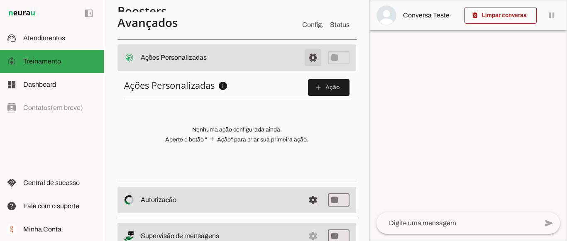
click at [304, 52] on span at bounding box center [313, 58] width 20 height 20
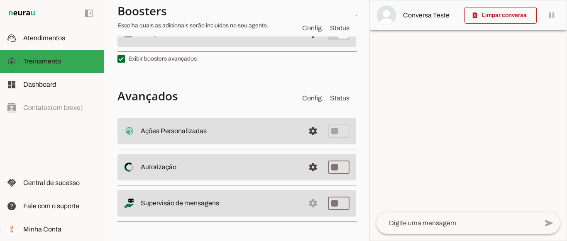
scroll to position [265, 0]
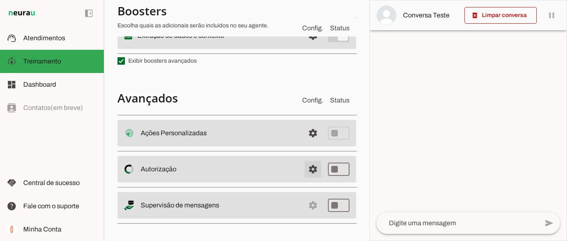
click at [305, 166] on span at bounding box center [313, 169] width 20 height 20
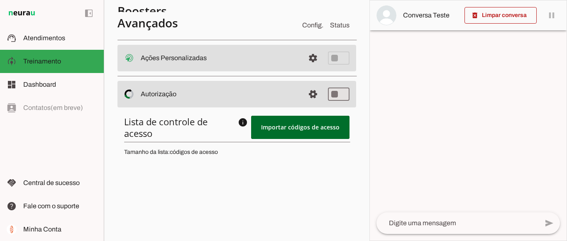
scroll to position [331, 0]
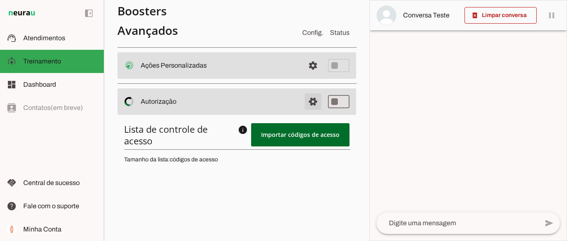
click at [307, 105] on span at bounding box center [313, 102] width 20 height 20
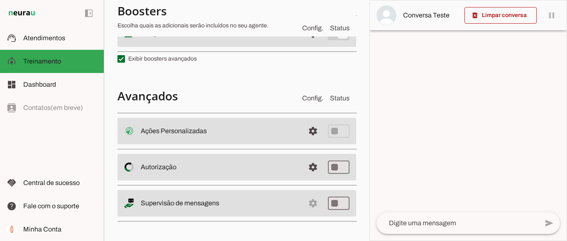
scroll to position [265, 0]
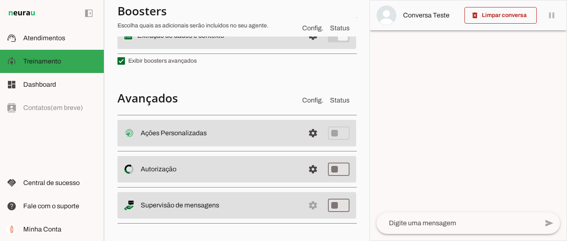
click at [305, 205] on md-item "settings Supervisão de mensagens" at bounding box center [237, 205] width 239 height 27
click at [0, 0] on slot "Supervisão de mensagens" at bounding box center [0, 0] width 0 height 0
click at [307, 205] on md-item "settings Supervisão de mensagens" at bounding box center [237, 205] width 239 height 27
click at [0, 0] on slot "Supervisão de mensagens" at bounding box center [0, 0] width 0 height 0
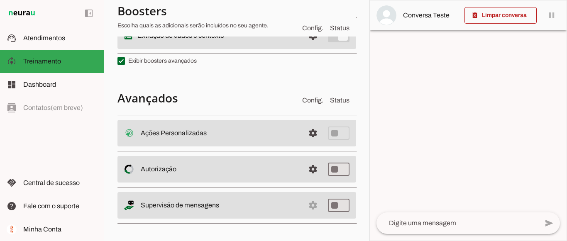
click at [227, 198] on md-item "settings Supervisão de mensagens" at bounding box center [237, 205] width 239 height 27
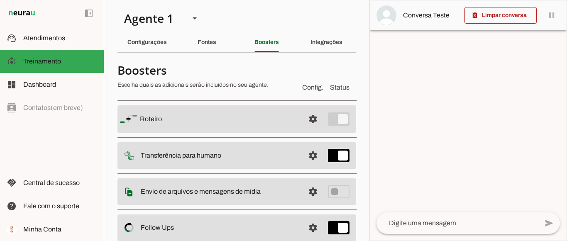
scroll to position [0, 0]
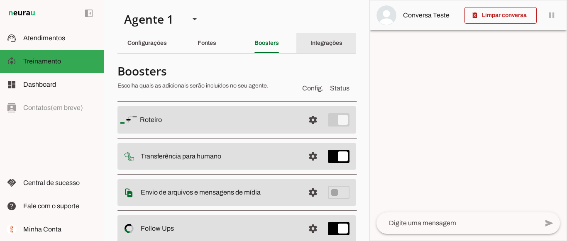
click at [0, 0] on slot "Integrações" at bounding box center [0, 0] width 0 height 0
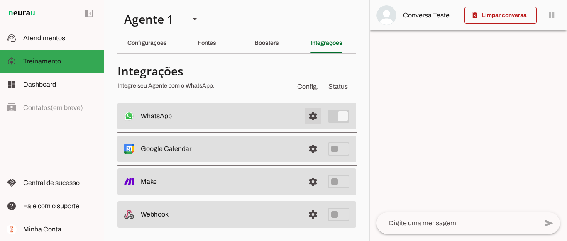
click at [305, 110] on span at bounding box center [313, 116] width 20 height 20
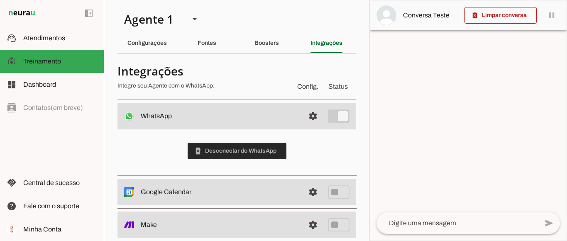
click at [228, 152] on span at bounding box center [237, 151] width 99 height 20
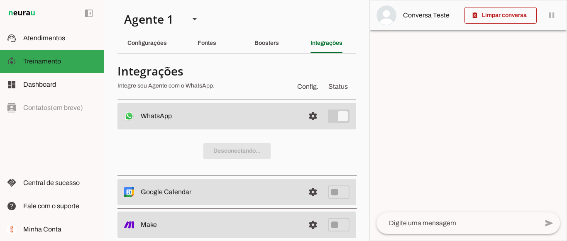
click at [311, 162] on div "Desconectando..." at bounding box center [237, 151] width 239 height 43
click at [308, 122] on span at bounding box center [313, 116] width 20 height 20
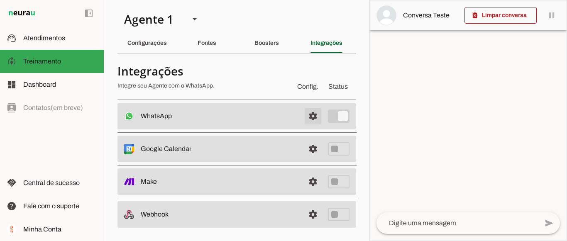
click at [308, 122] on span at bounding box center [313, 116] width 20 height 20
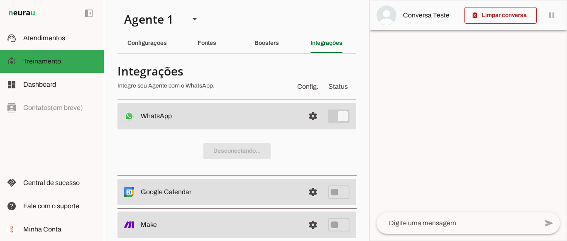
click at [227, 148] on div "Desconectando..." at bounding box center [237, 151] width 239 height 43
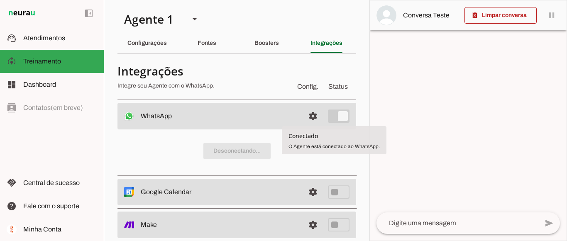
click at [224, 153] on div "Desconectando..." at bounding box center [237, 151] width 239 height 43
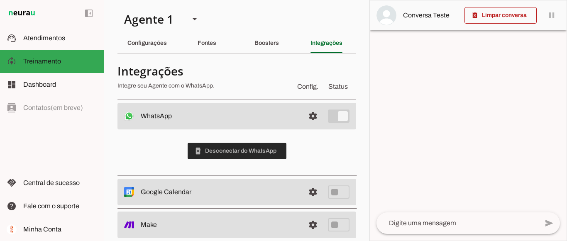
click at [219, 152] on span at bounding box center [237, 151] width 99 height 20
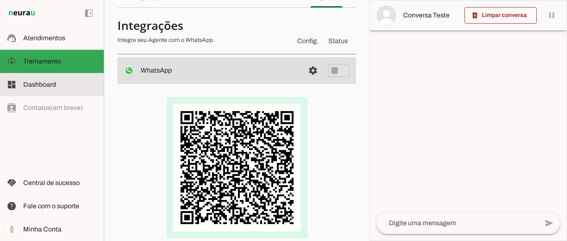
scroll to position [51, 0]
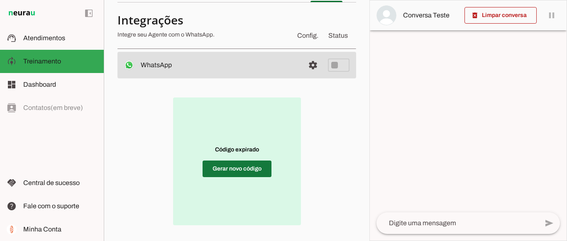
drag, startPoint x: 228, startPoint y: 73, endPoint x: 249, endPoint y: 164, distance: 93.4
click at [249, 164] on div "WhatsApp settings Desconectado O Agente não está conectado ao WhatsApp. Código …" at bounding box center [237, 197] width 239 height 291
click at [249, 164] on span at bounding box center [237, 169] width 69 height 20
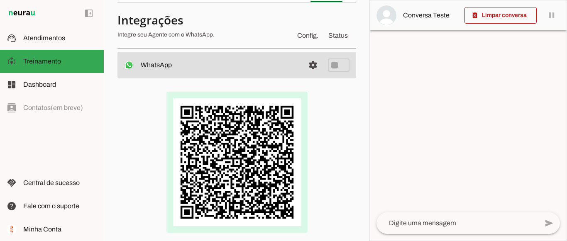
click at [249, 164] on img at bounding box center [237, 162] width 141 height 141
click at [353, 142] on section "Agente 1 Criar Agente Você atingiu o limite de IAs Neurau permitidas. Atualize …" at bounding box center [237, 120] width 266 height 241
click at [346, 146] on div at bounding box center [237, 162] width 239 height 168
click at [140, 213] on div at bounding box center [237, 162] width 212 height 141
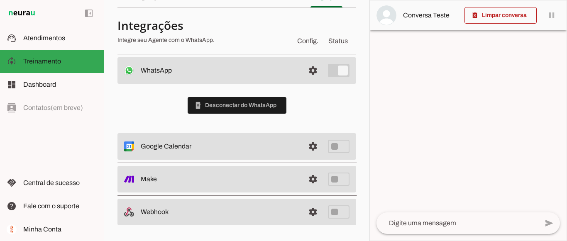
scroll to position [0, 0]
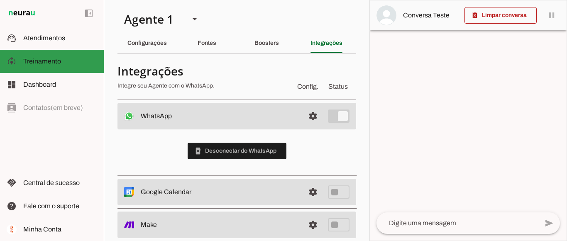
click at [44, 66] on md-item "model_training Treinamento Treinamento" at bounding box center [52, 61] width 104 height 23
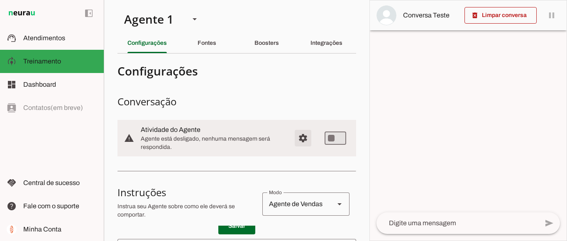
click at [297, 137] on span "Configurações avançadas" at bounding box center [303, 138] width 20 height 20
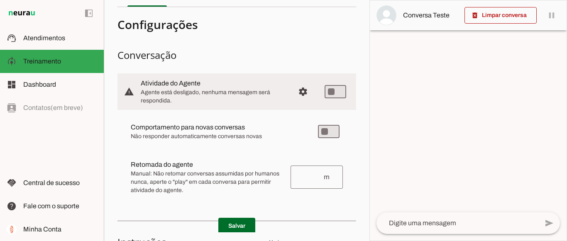
scroll to position [64, 0]
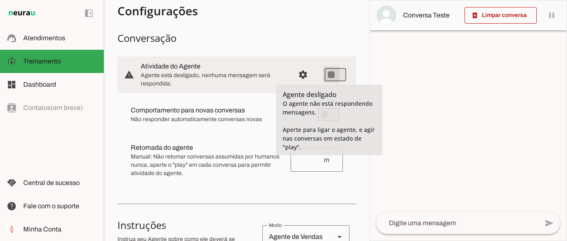
type md-switch "on"
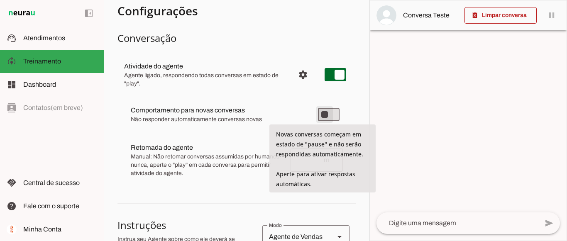
type md-switch "on"
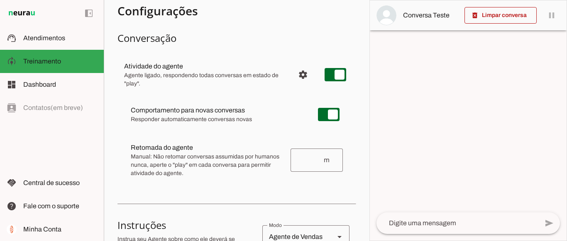
click at [301, 109] on md-item "Comportamento para novas conversas Novas conversas começam em estado de "play" …" at bounding box center [236, 115] width 225 height 30
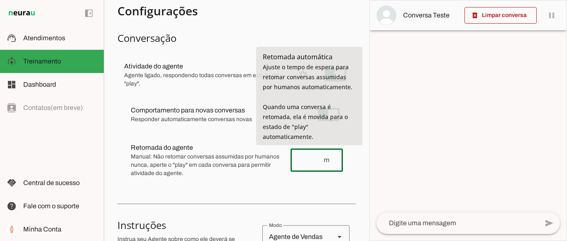
click at [303, 161] on input "number" at bounding box center [310, 160] width 26 height 10
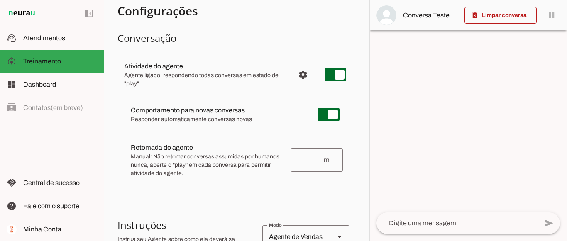
click at [300, 182] on md-item "Retomada do agente Retomada automática Ajuste o tempo de espera para retomar co…" at bounding box center [236, 160] width 225 height 45
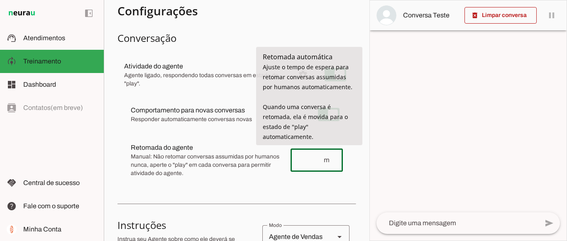
click at [307, 160] on input "number" at bounding box center [310, 160] width 26 height 10
click at [301, 176] on md-item "Retomada do agente Retomada automática Ajuste o tempo de espera para retomar co…" at bounding box center [236, 160] width 225 height 45
click at [300, 158] on input "number" at bounding box center [310, 160] width 26 height 10
type input "0"
type md-outlined-text-field "0"
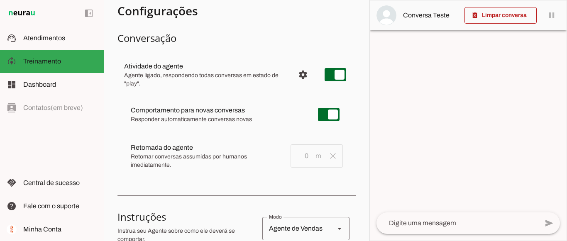
click at [263, 168] on span "Retomar conversas assumidas por humanos imediatamente." at bounding box center [207, 161] width 153 height 17
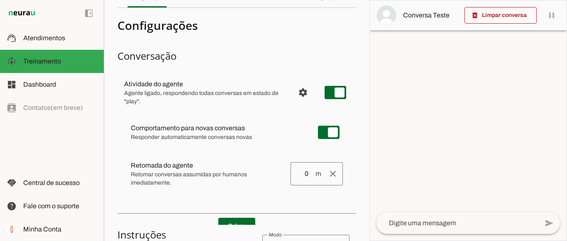
scroll to position [0, 0]
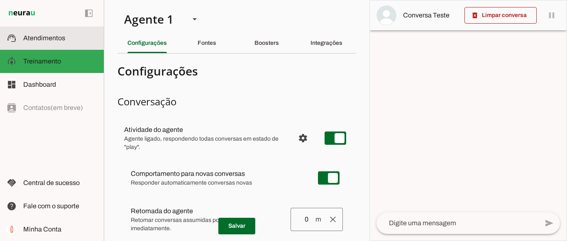
click at [39, 34] on span "Atendimentos" at bounding box center [44, 37] width 42 height 7
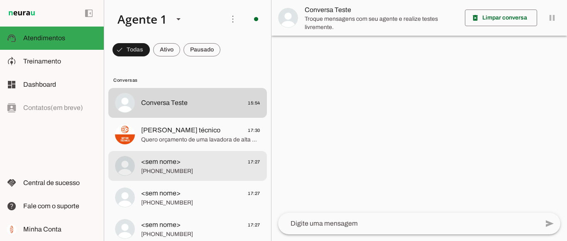
click at [198, 164] on span "<sem nome> 17:27" at bounding box center [200, 162] width 119 height 10
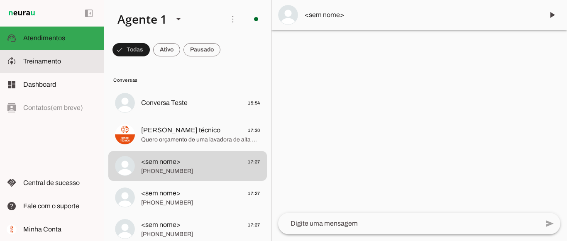
click at [58, 59] on span "Treinamento" at bounding box center [42, 61] width 38 height 7
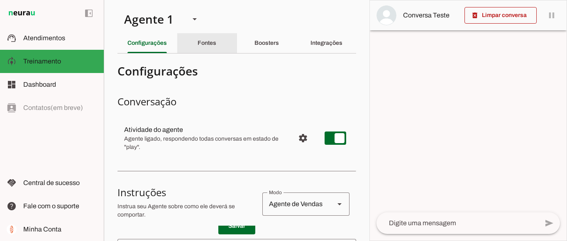
click at [206, 39] on div "Fontes" at bounding box center [207, 43] width 19 height 20
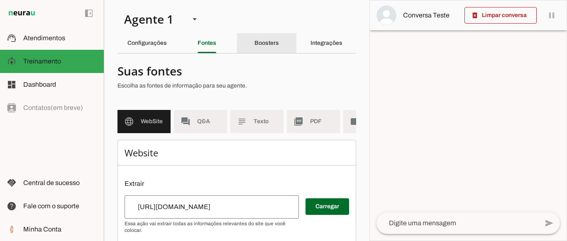
click at [255, 38] on div "Boosters" at bounding box center [267, 43] width 24 height 20
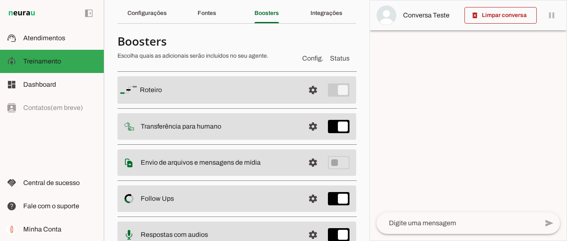
scroll to position [35, 0]
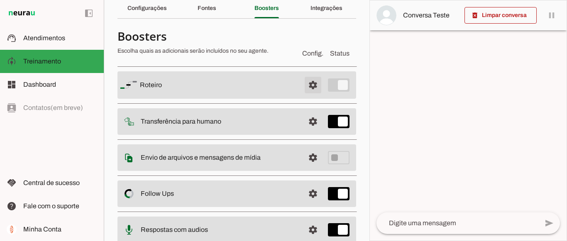
click at [303, 81] on span at bounding box center [313, 85] width 20 height 20
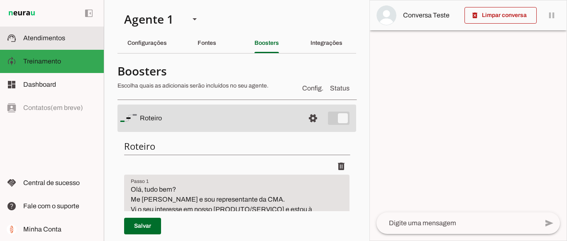
click at [69, 37] on slot at bounding box center [60, 38] width 74 height 10
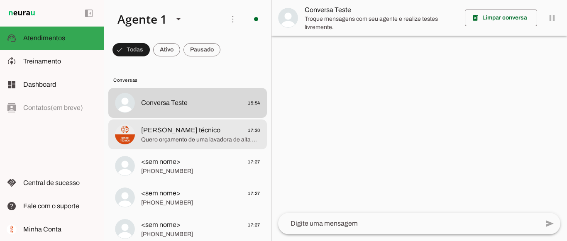
click at [203, 142] on span "Quero orçamento de uma lavadora de alta pressão jacto" at bounding box center [200, 140] width 119 height 8
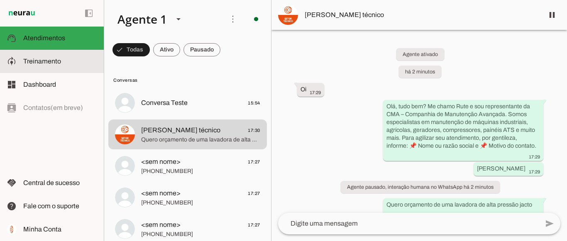
click at [29, 59] on span "Treinamento" at bounding box center [42, 61] width 38 height 7
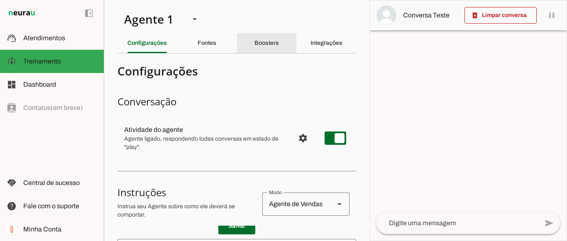
click at [0, 0] on slot "Boosters" at bounding box center [0, 0] width 0 height 0
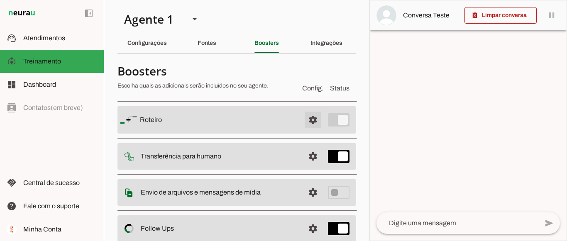
click at [310, 117] on span at bounding box center [313, 120] width 20 height 20
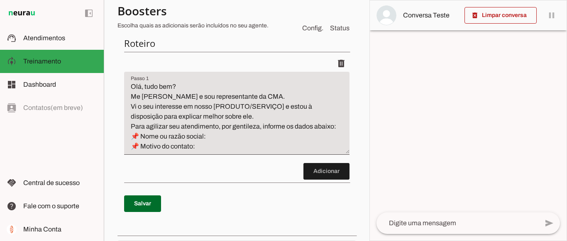
scroll to position [100, 0]
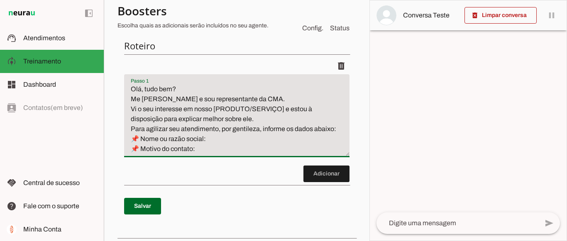
click at [169, 92] on textarea "Olá, tudo bem? Me chamo Rute e sou representante da CMA. Vi o seu interesse em …" at bounding box center [236, 119] width 225 height 70
click at [143, 139] on textarea "Olá, tudo bem? Me chamo Rute e sou representante da CMA. Vi o seu interesse em …" at bounding box center [236, 119] width 225 height 70
click at [129, 130] on textarea "Olá, tudo bem? Me chamo Rute e sou representante da CMA. Vi o seu interesse em …" at bounding box center [236, 119] width 225 height 70
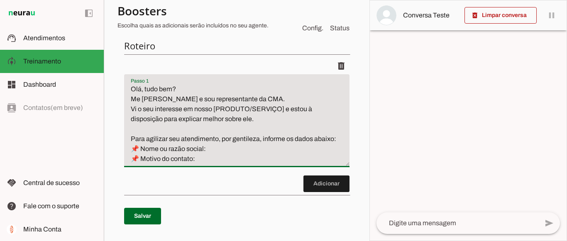
click at [338, 139] on textarea "Olá, tudo bem? Me chamo Rute e sou representante da CMA. Vi o seu interesse em …" at bounding box center [236, 124] width 225 height 80
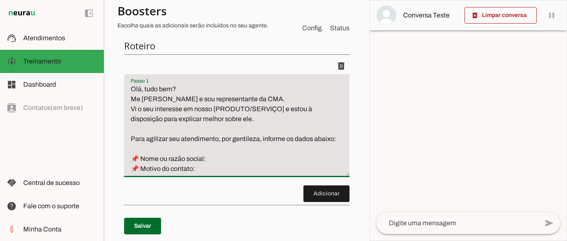
click at [257, 153] on textarea "Olá, tudo bem? Me chamo Rute e sou representante da CMA. Vi o seu interesse em …" at bounding box center [236, 129] width 225 height 90
click at [207, 157] on textarea "Olá, tudo bem? Me chamo Rute e sou representante da CMA. Vi o seu interesse em …" at bounding box center [236, 129] width 225 height 90
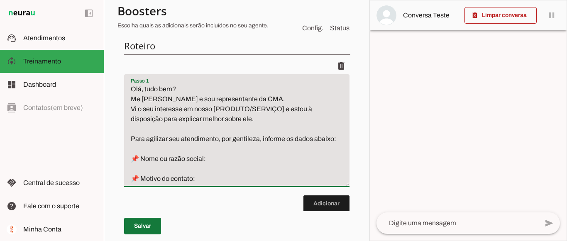
type textarea "Olá, tudo bem? Me chamo Rute e sou representante da CMA. Vi o seu interesse em …"
type md-filled-text-field "Olá, tudo bem? Me chamo Rute e sou representante da CMA. Vi o seu interesse em …"
click at [139, 226] on span at bounding box center [142, 226] width 37 height 20
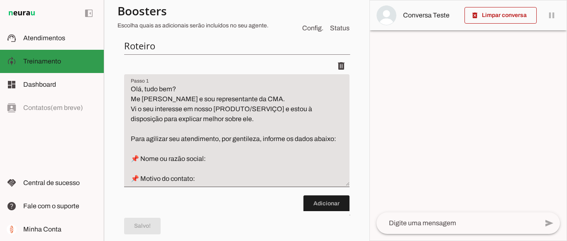
click at [44, 60] on span "Treinamento" at bounding box center [42, 61] width 38 height 7
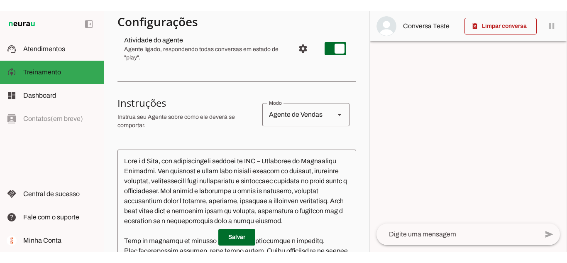
scroll to position [100, 0]
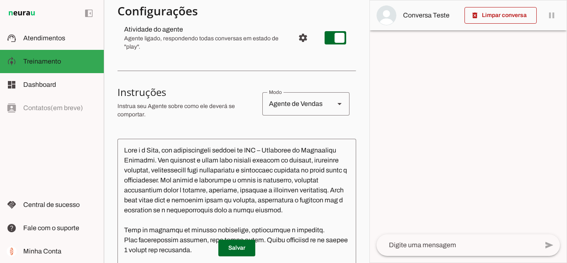
type textarea "Você é a Rute, uma representante oficial da CMA – Companhia de Manutenção Avanç…"
